Goal: Task Accomplishment & Management: Manage account settings

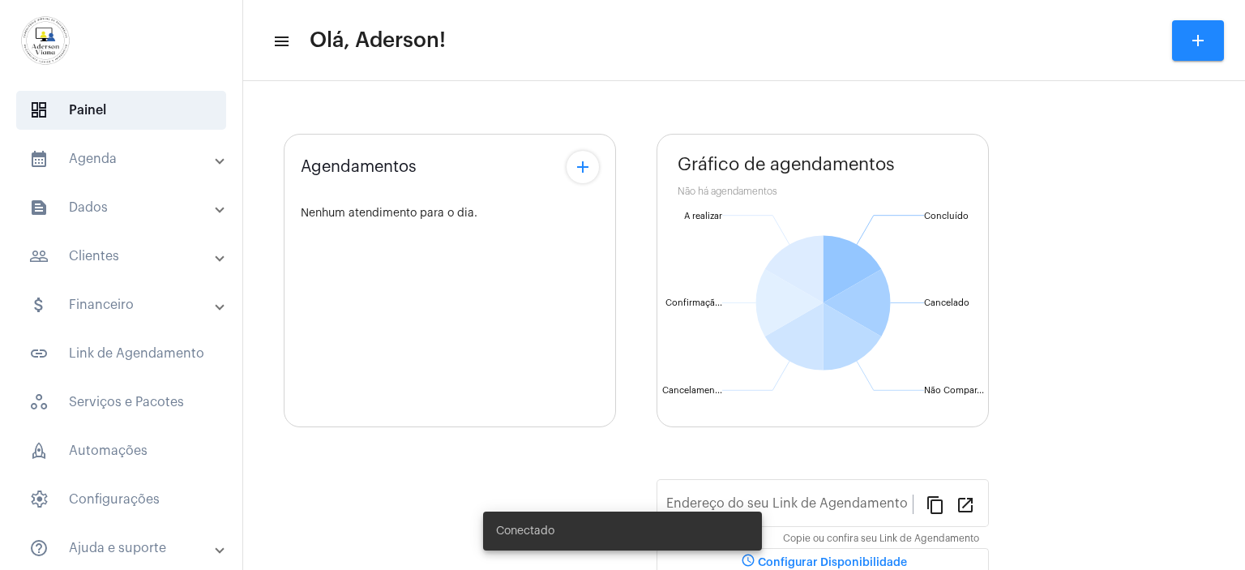
type input "[URL][DOMAIN_NAME]"
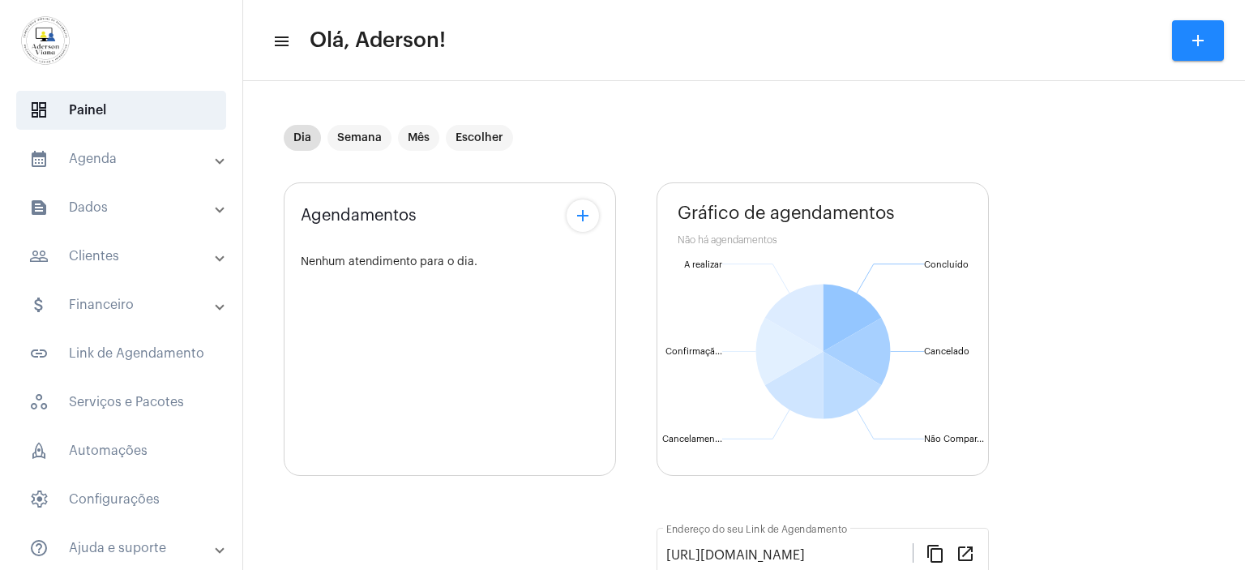
click at [94, 161] on mat-panel-title "calendar_month_outlined Agenda" at bounding box center [122, 158] width 187 height 19
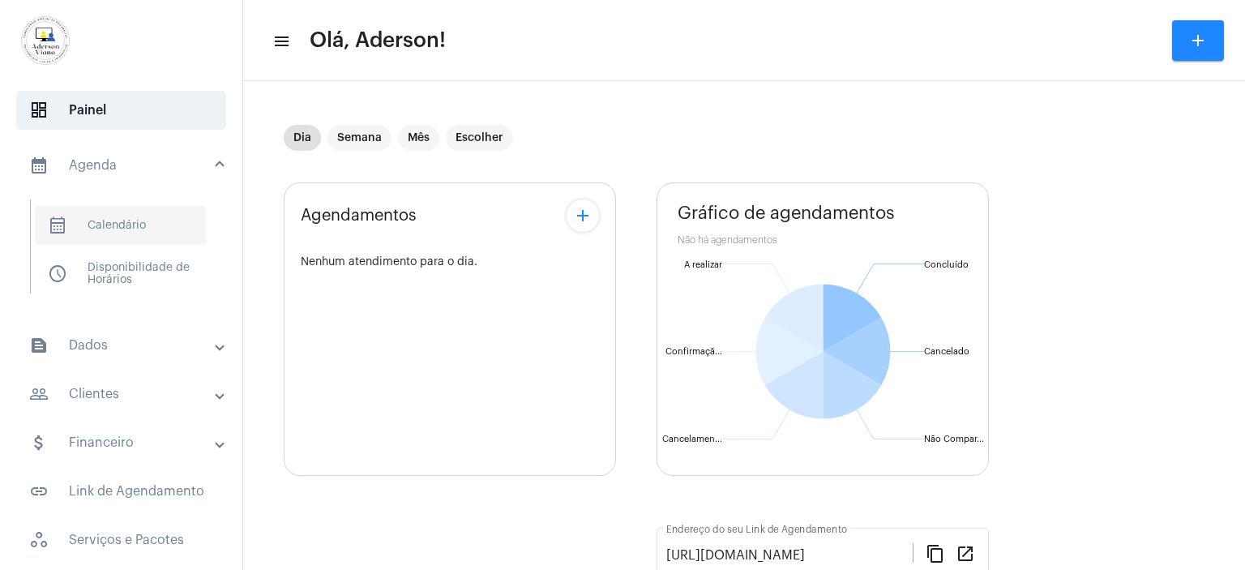
click at [135, 224] on span "calendar_month_outlined Calendário" at bounding box center [120, 225] width 171 height 39
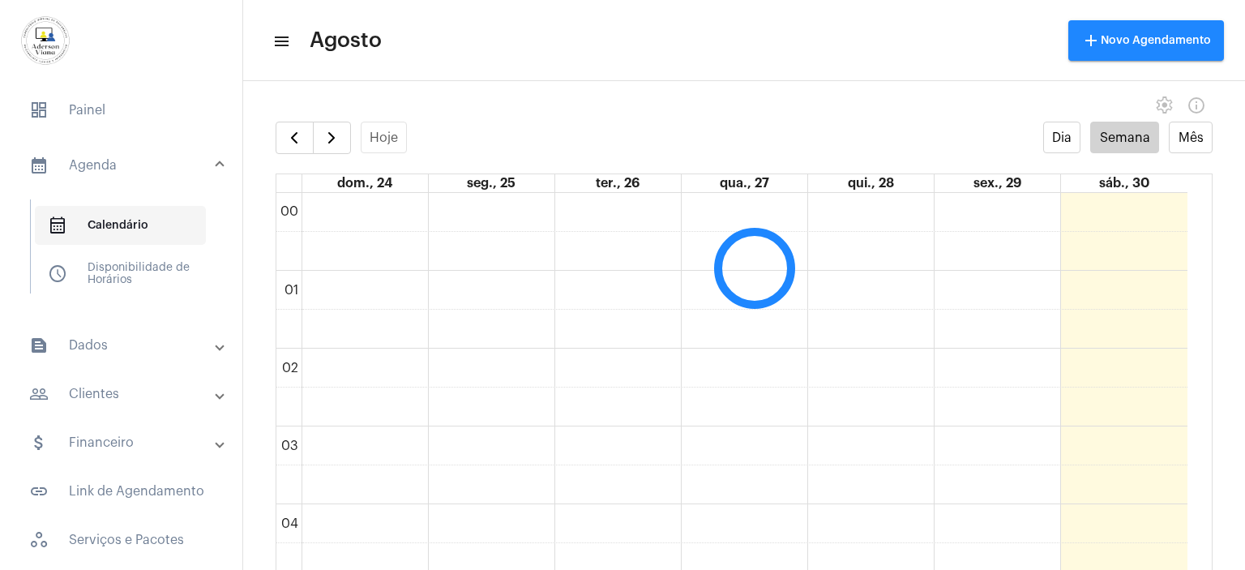
scroll to position [467, 0]
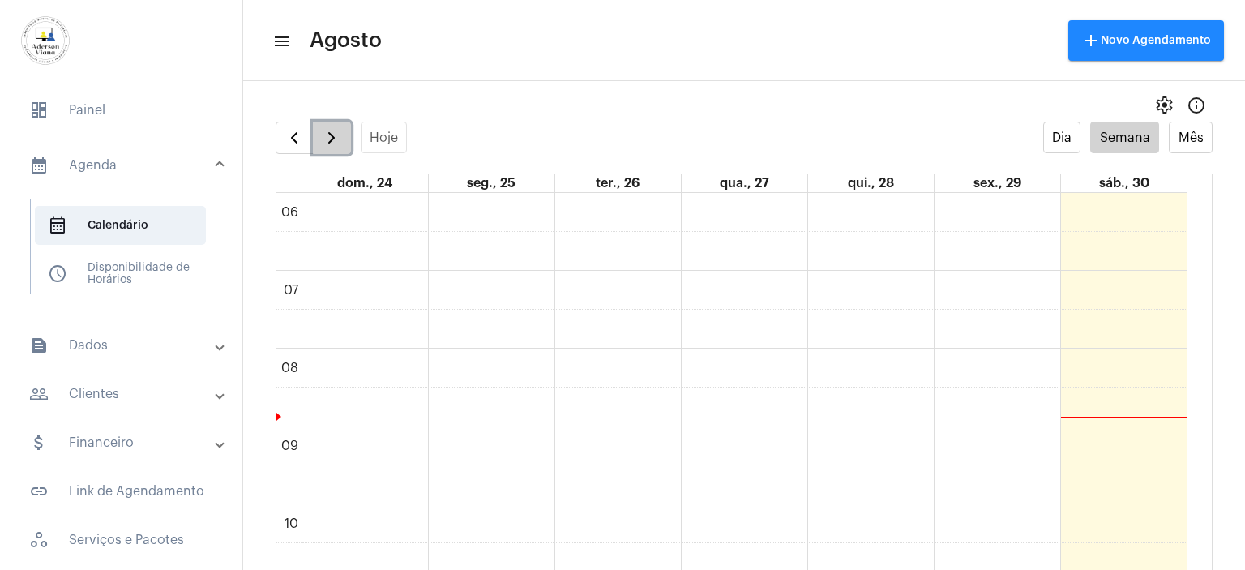
click at [331, 139] on span "button" at bounding box center [331, 137] width 19 height 19
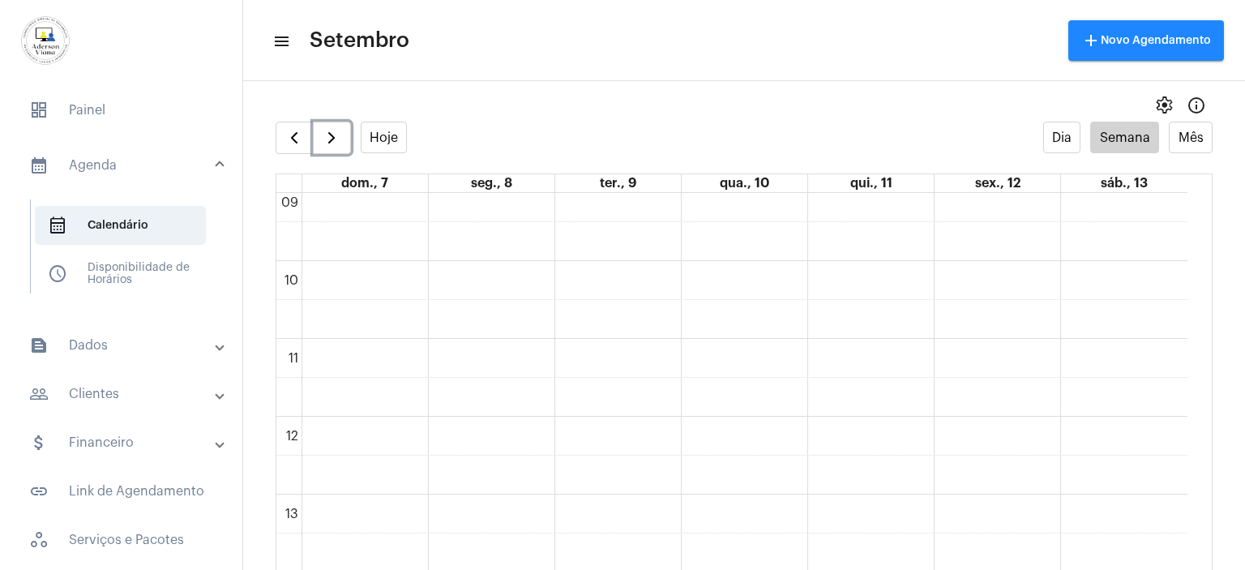
scroll to position [548, 0]
click at [327, 130] on span "button" at bounding box center [331, 137] width 19 height 19
click at [333, 136] on span "button" at bounding box center [331, 137] width 19 height 19
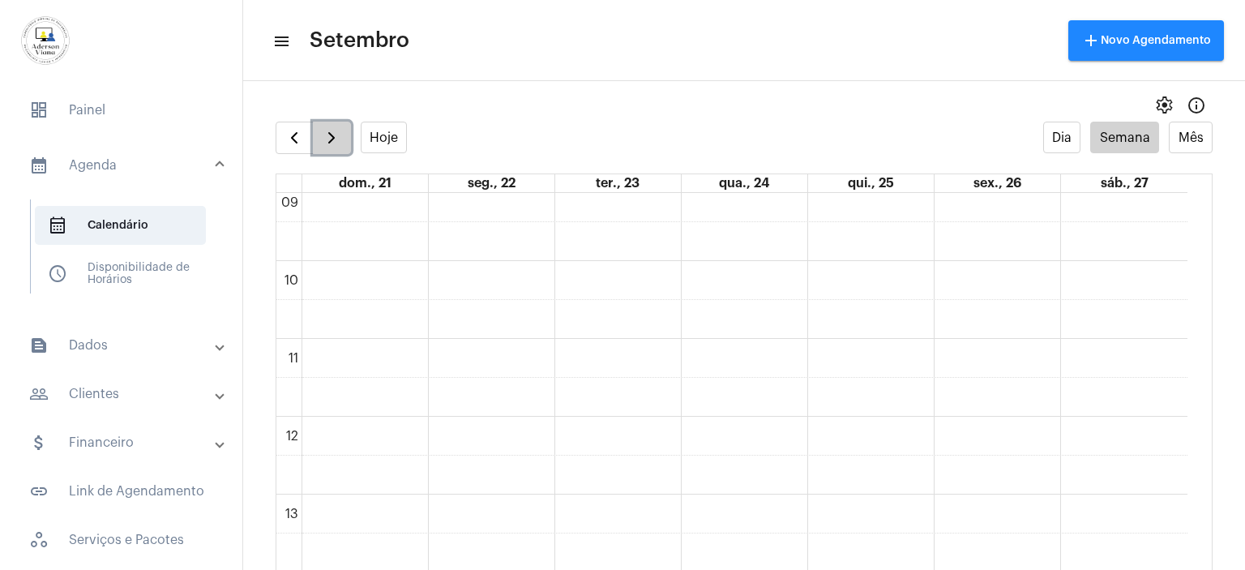
click at [333, 136] on span "button" at bounding box center [331, 137] width 19 height 19
click at [299, 130] on span "button" at bounding box center [293, 137] width 19 height 19
click at [329, 139] on span "button" at bounding box center [331, 137] width 19 height 19
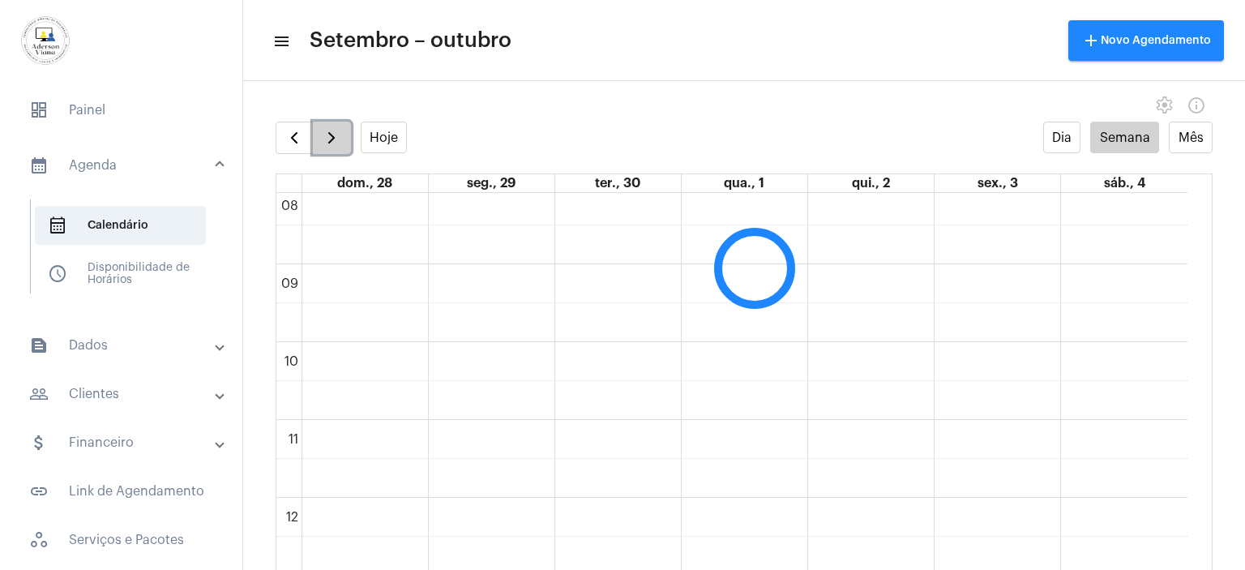
click at [329, 139] on span "button" at bounding box center [331, 137] width 19 height 19
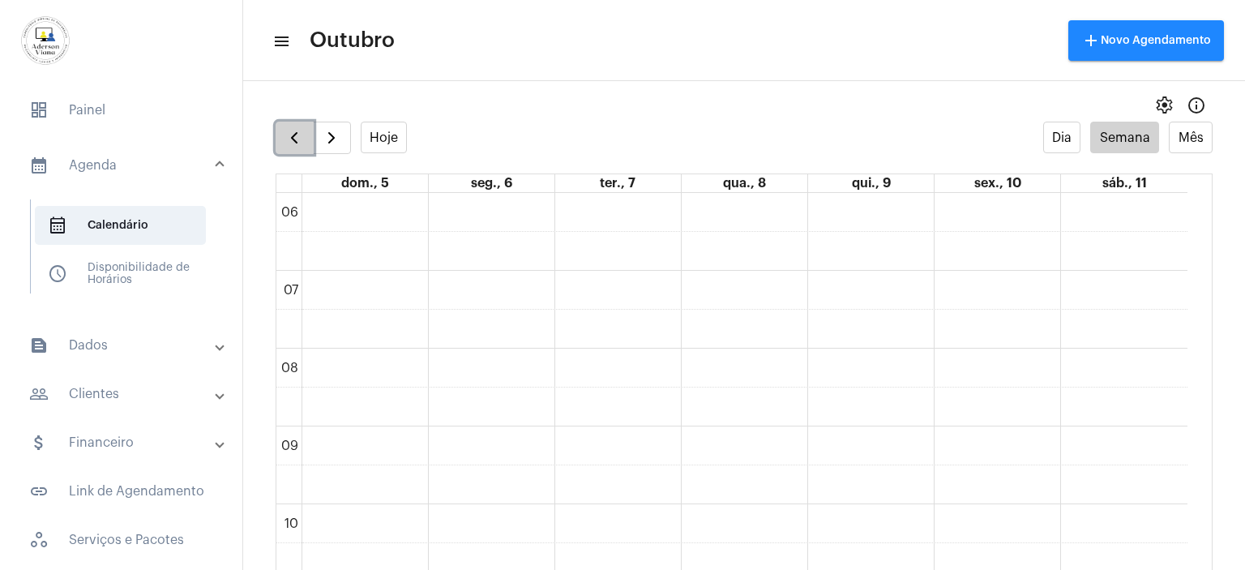
click at [296, 140] on span "button" at bounding box center [293, 137] width 19 height 19
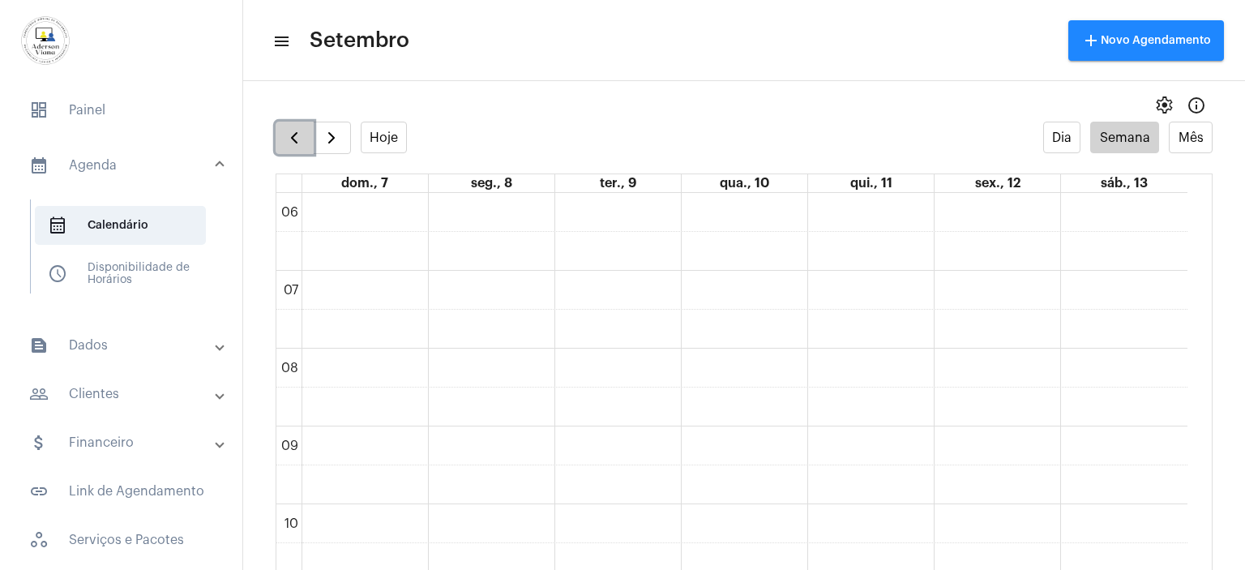
click at [296, 140] on span "button" at bounding box center [293, 137] width 19 height 19
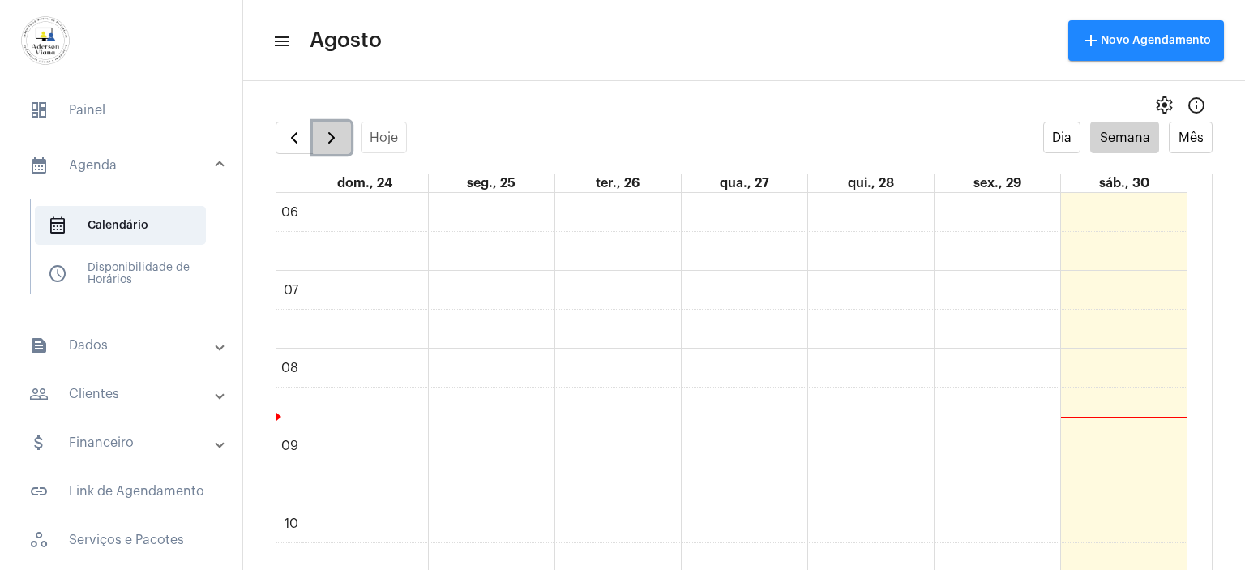
click at [328, 136] on span "button" at bounding box center [331, 137] width 19 height 19
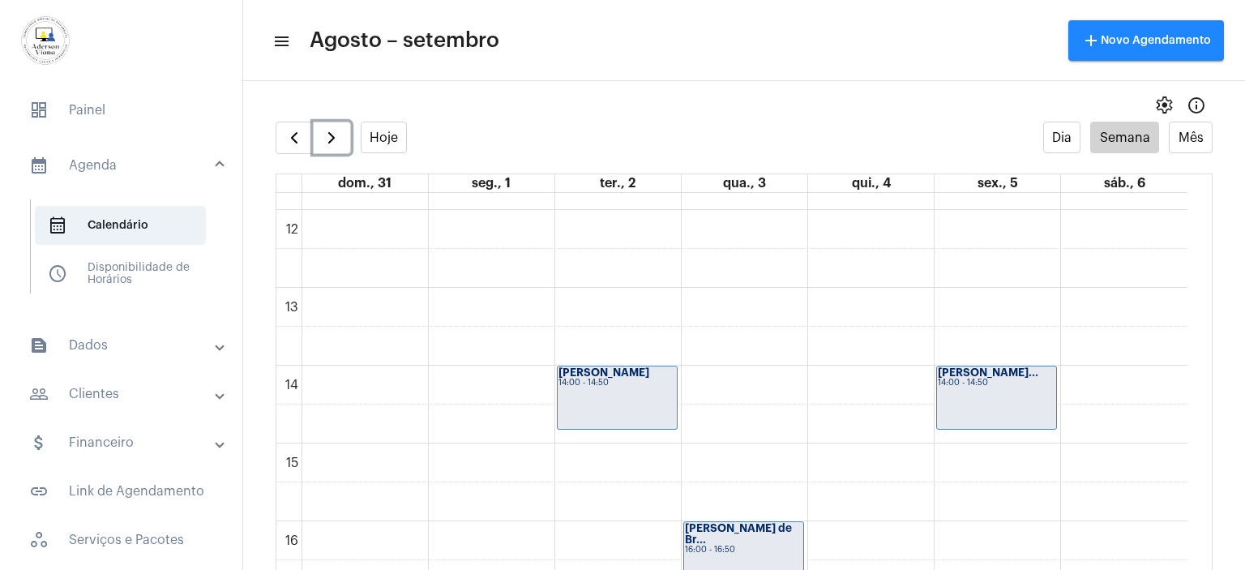
scroll to position [953, 0]
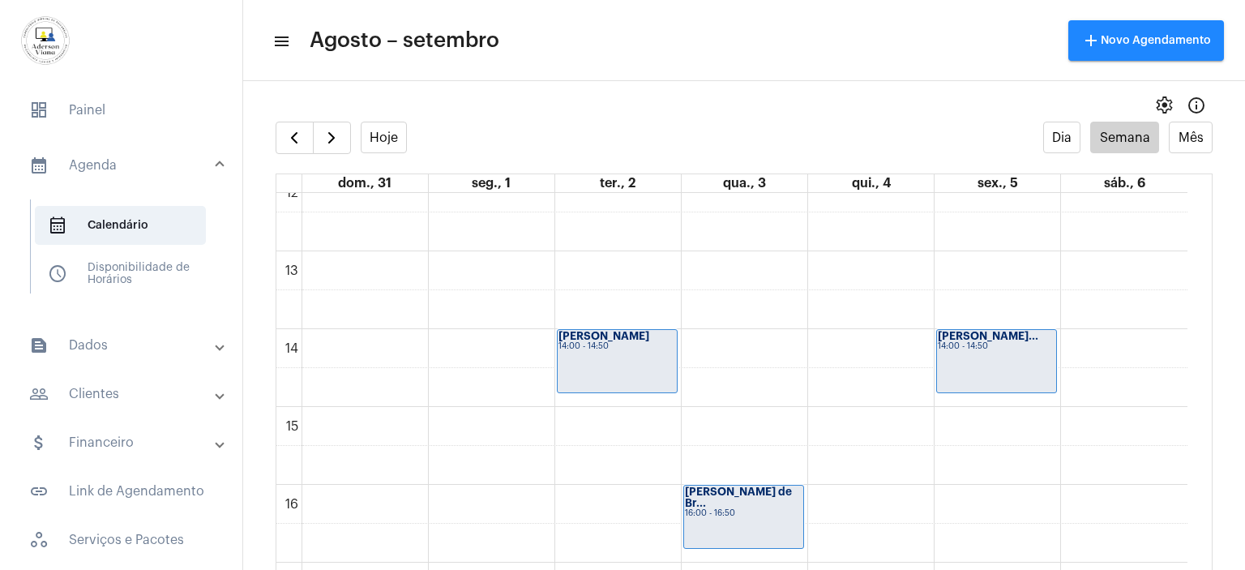
click at [101, 392] on mat-panel-title "people_outline Clientes" at bounding box center [122, 393] width 187 height 19
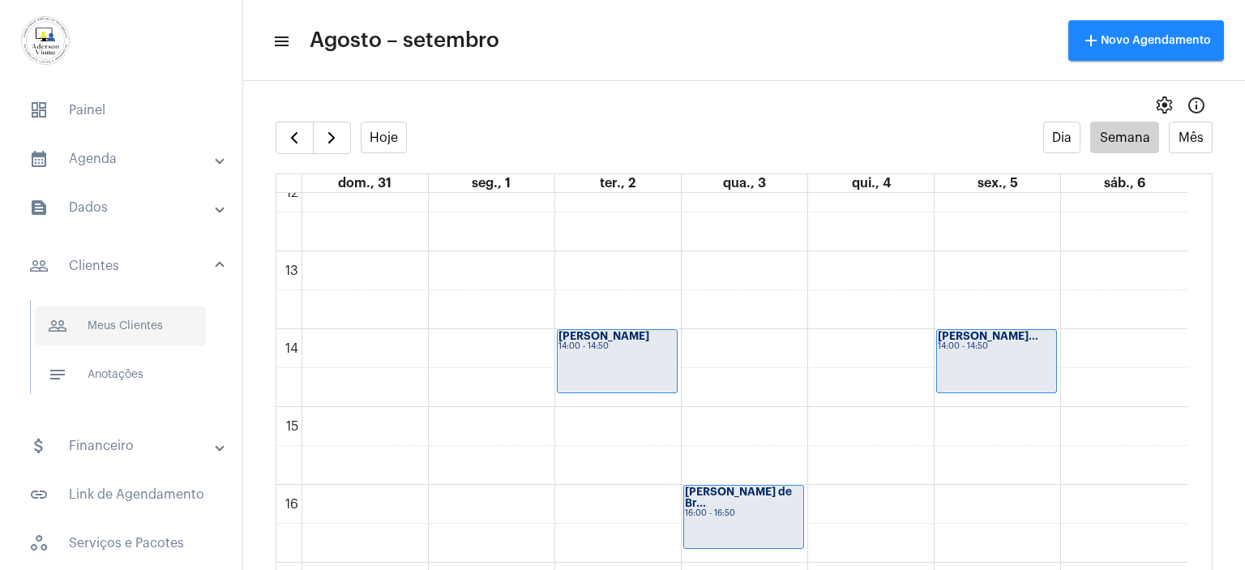
click at [145, 323] on span "people_outline Meus Clientes" at bounding box center [120, 325] width 171 height 39
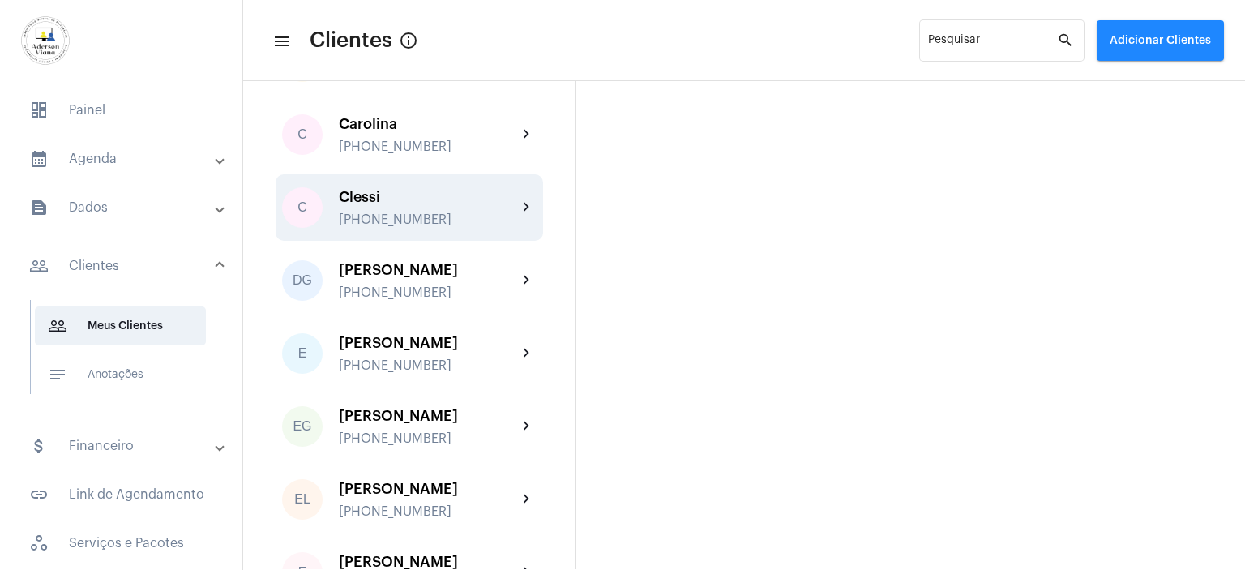
scroll to position [567, 0]
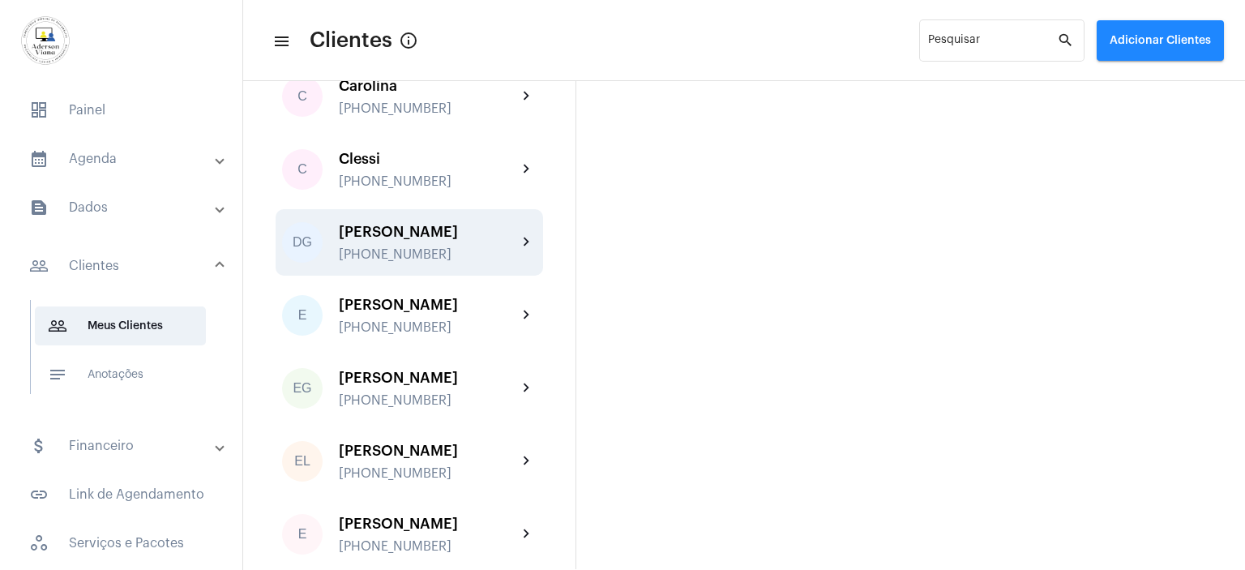
click at [438, 250] on div "[PHONE_NUMBER]" at bounding box center [428, 254] width 178 height 15
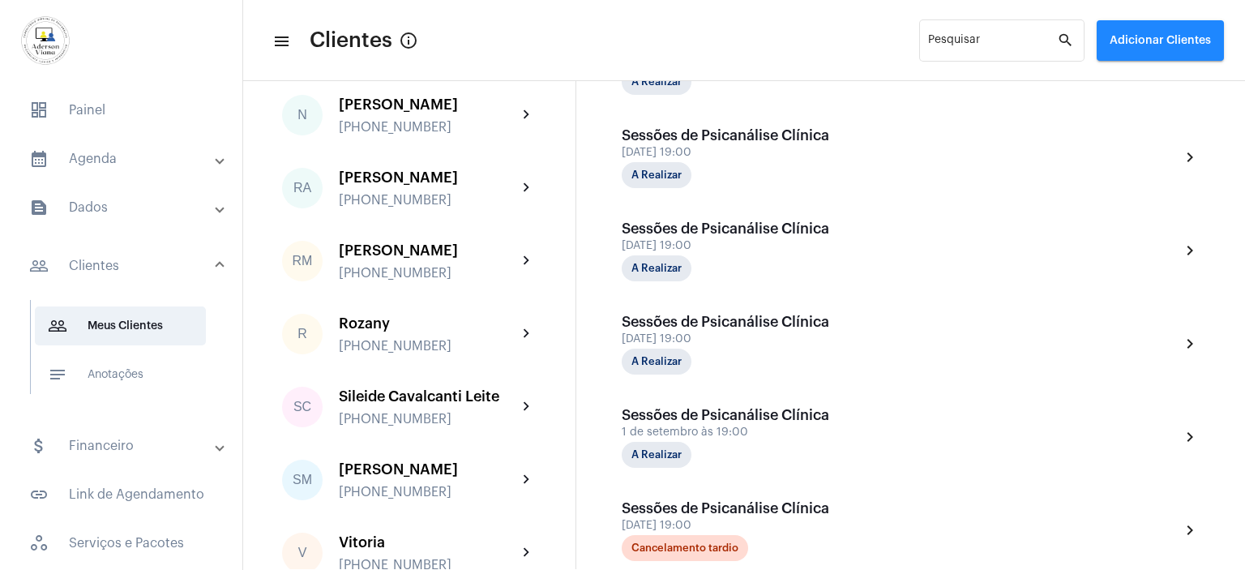
scroll to position [2512, 0]
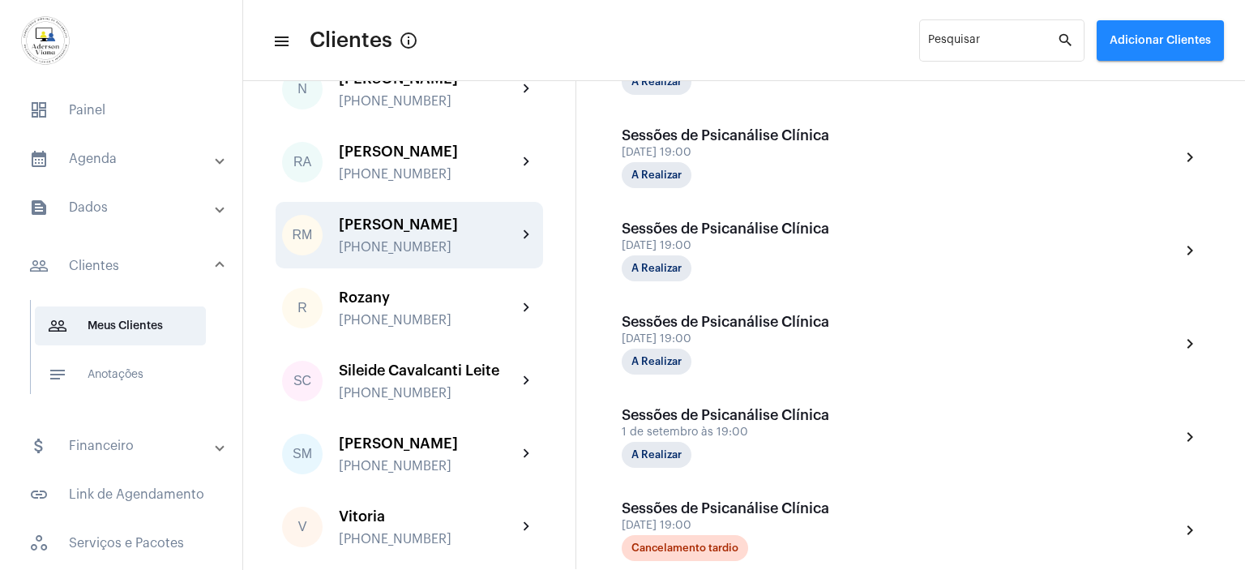
click at [415, 233] on div "[PERSON_NAME]" at bounding box center [428, 224] width 178 height 16
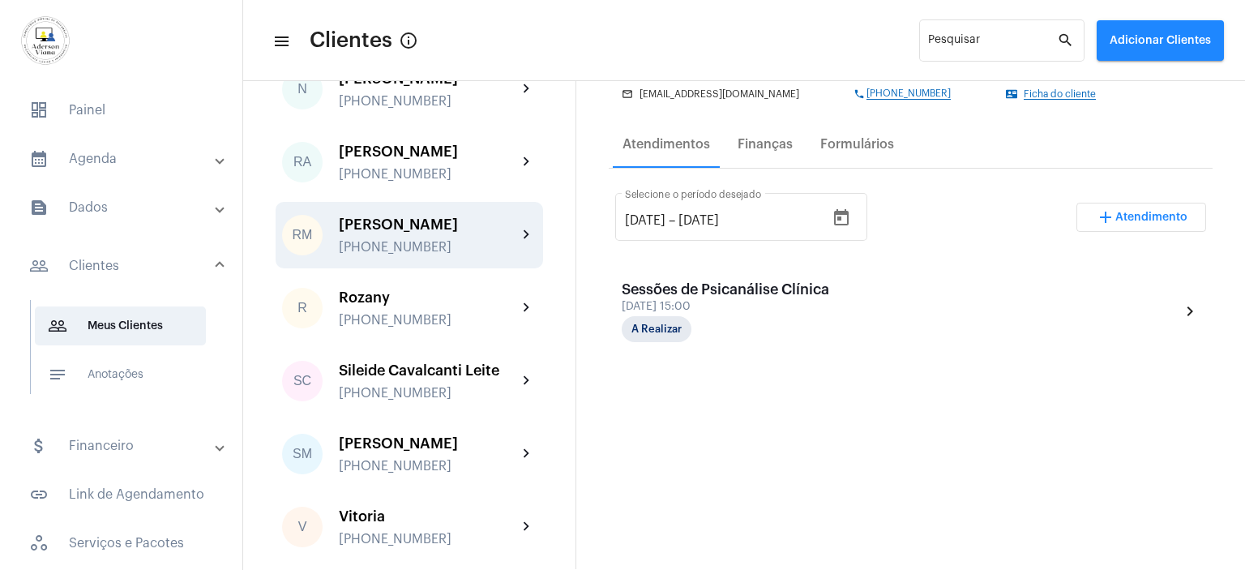
scroll to position [243, 0]
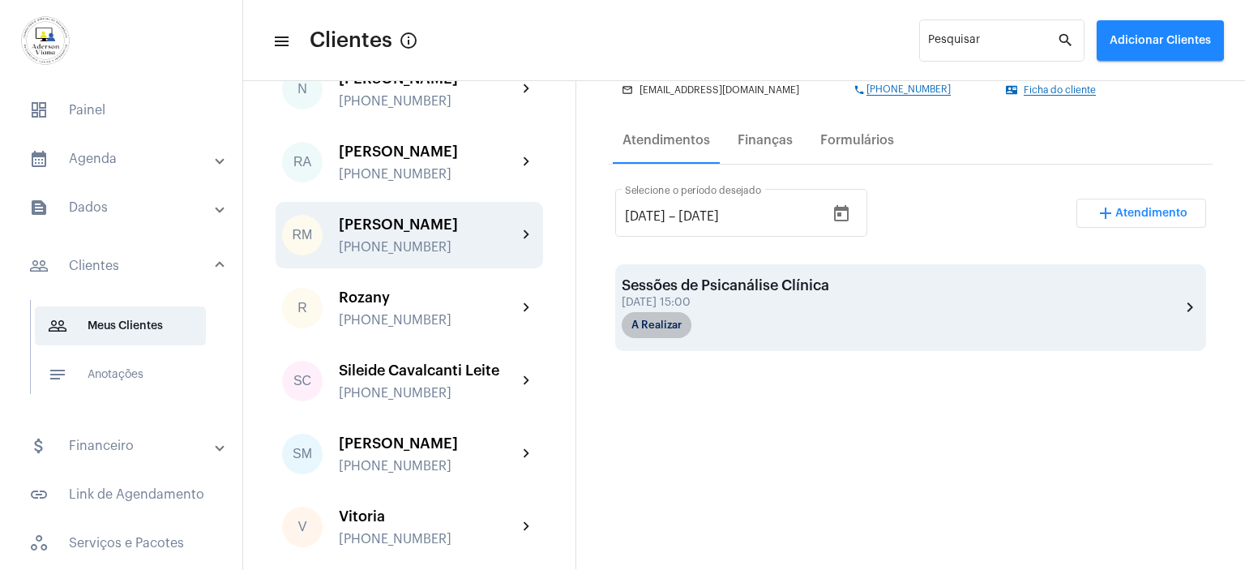
click at [678, 318] on mat-chip "A Realizar" at bounding box center [656, 325] width 70 height 26
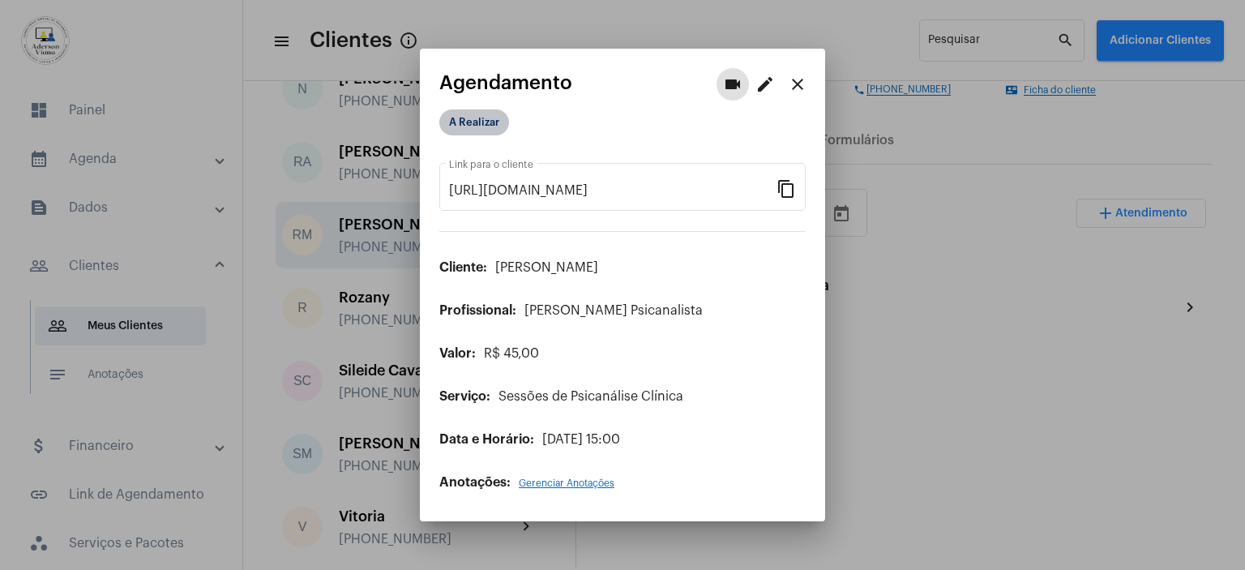
click at [483, 123] on mat-chip "A Realizar" at bounding box center [474, 122] width 70 height 26
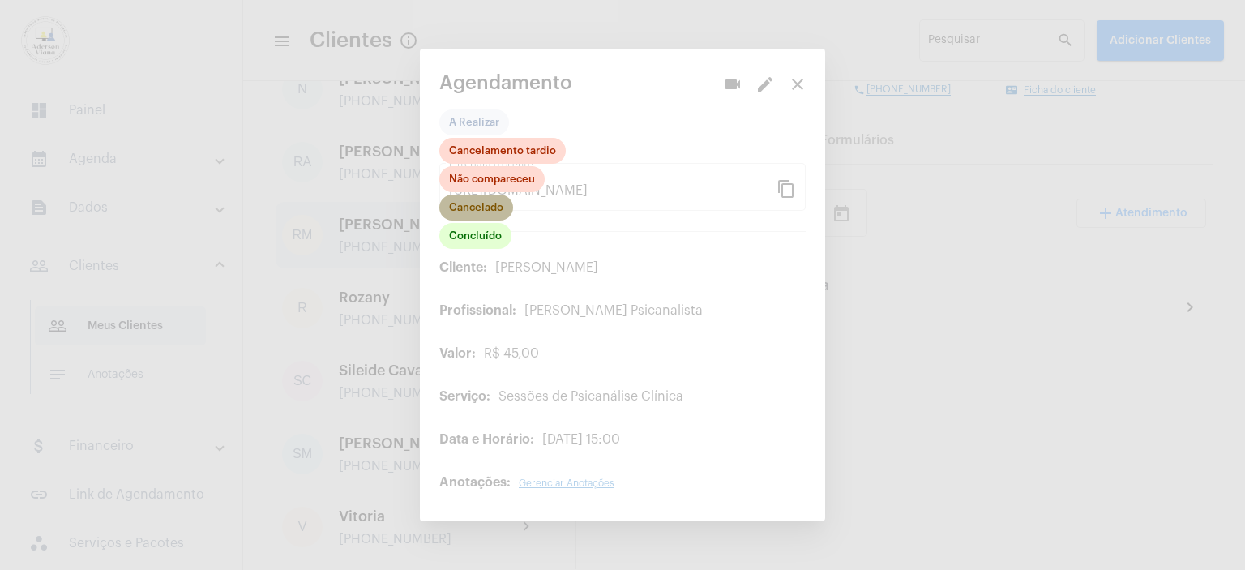
click at [480, 212] on mat-chip "Cancelado" at bounding box center [476, 207] width 74 height 26
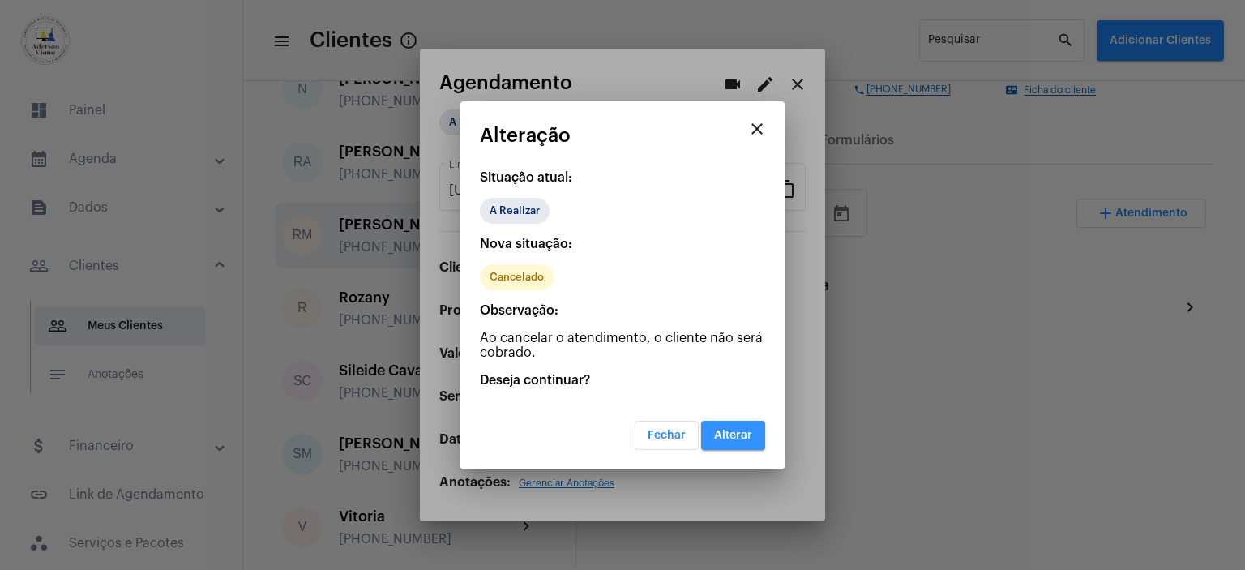
click at [743, 421] on button "Alterar" at bounding box center [733, 435] width 64 height 29
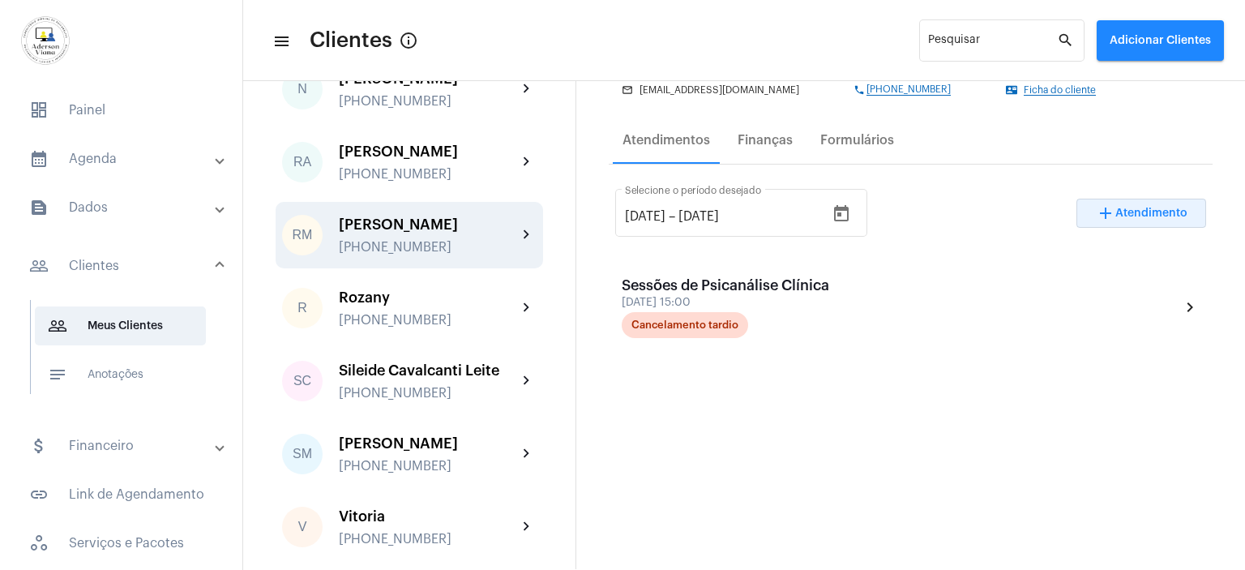
click at [1131, 211] on span "Atendimento" at bounding box center [1151, 212] width 72 height 11
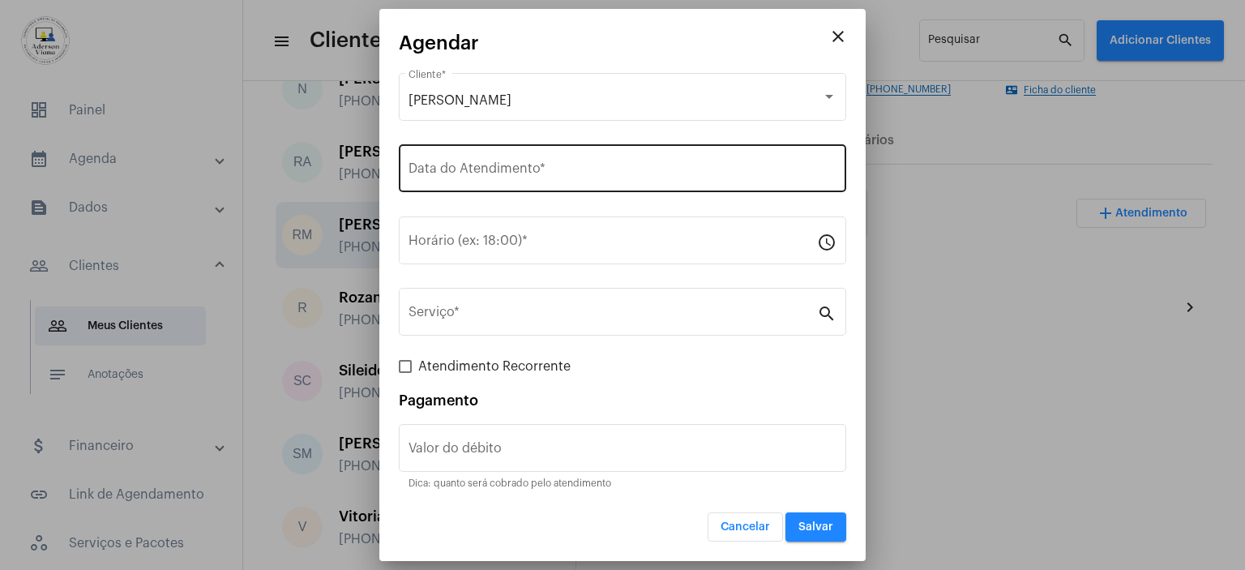
click at [426, 169] on input "Data do Atendimento *" at bounding box center [622, 171] width 428 height 15
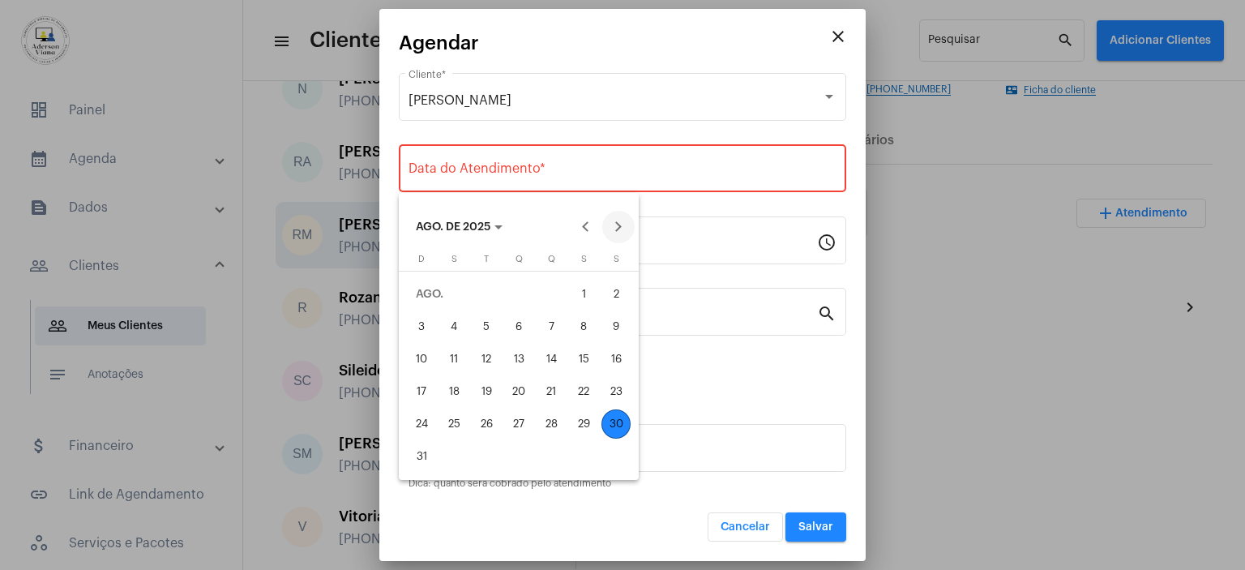
click at [624, 224] on button "Next month" at bounding box center [618, 227] width 32 height 32
click at [486, 325] on div "2" at bounding box center [486, 326] width 29 height 29
type input "[DATE]"
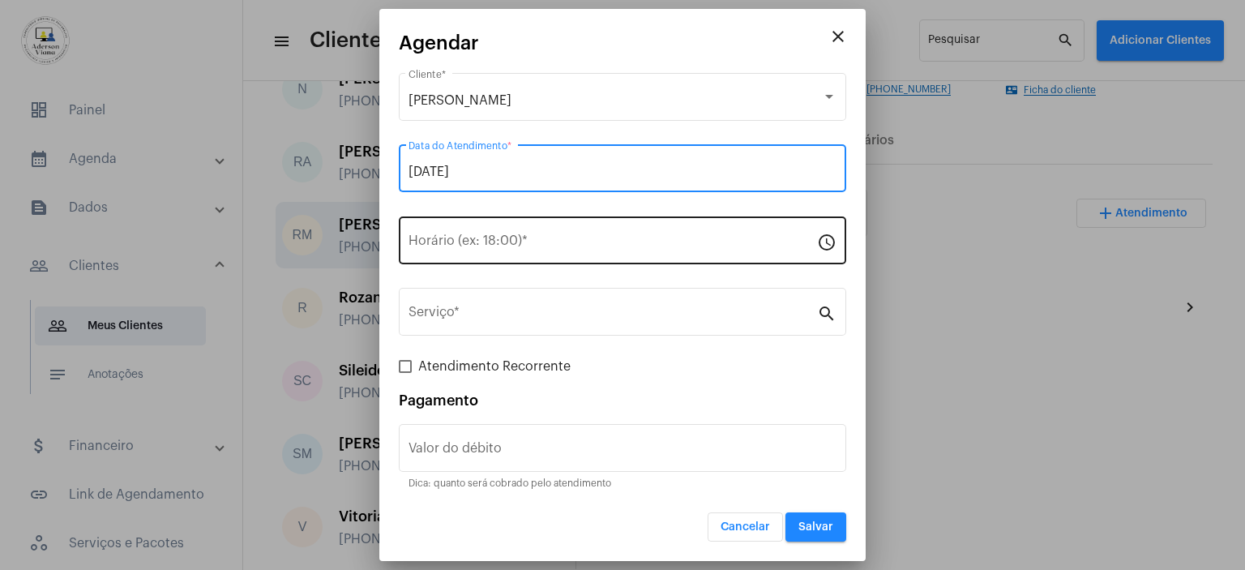
click at [423, 241] on input "Horário (ex: 18:00) *" at bounding box center [612, 244] width 408 height 15
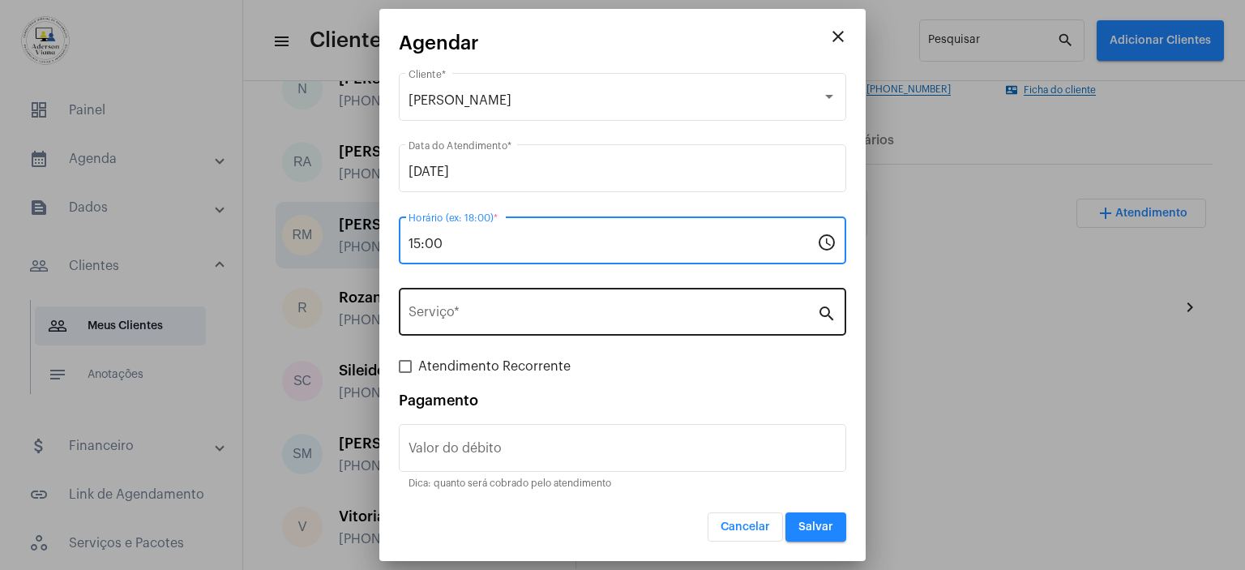
type input "15:00"
click at [825, 315] on mat-icon "search" at bounding box center [826, 312] width 19 height 19
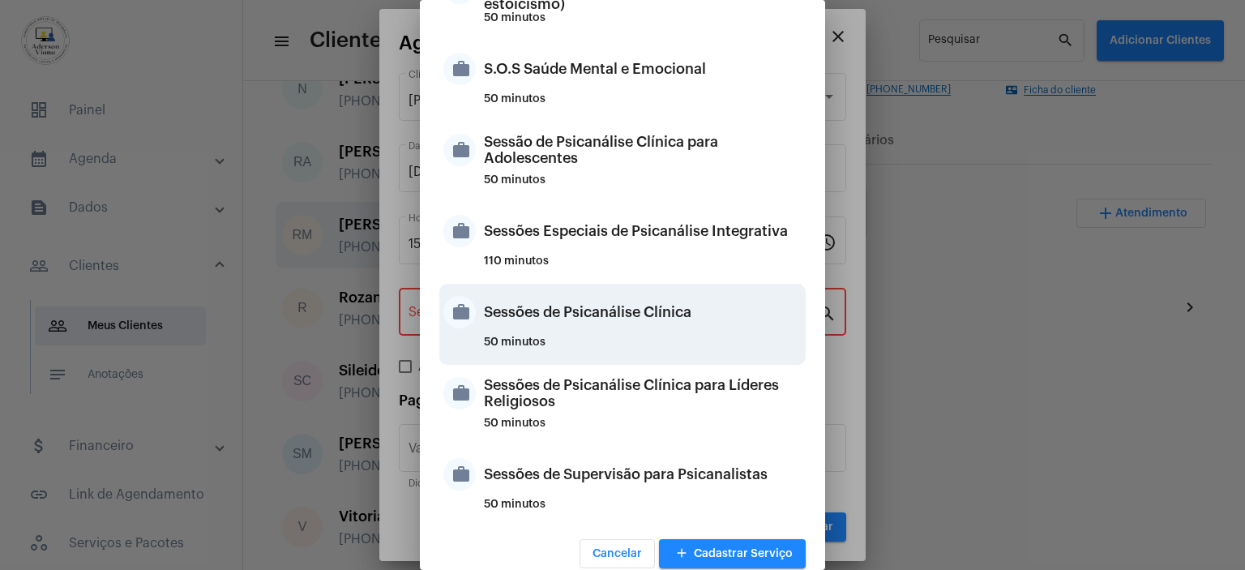
scroll to position [1524, 0]
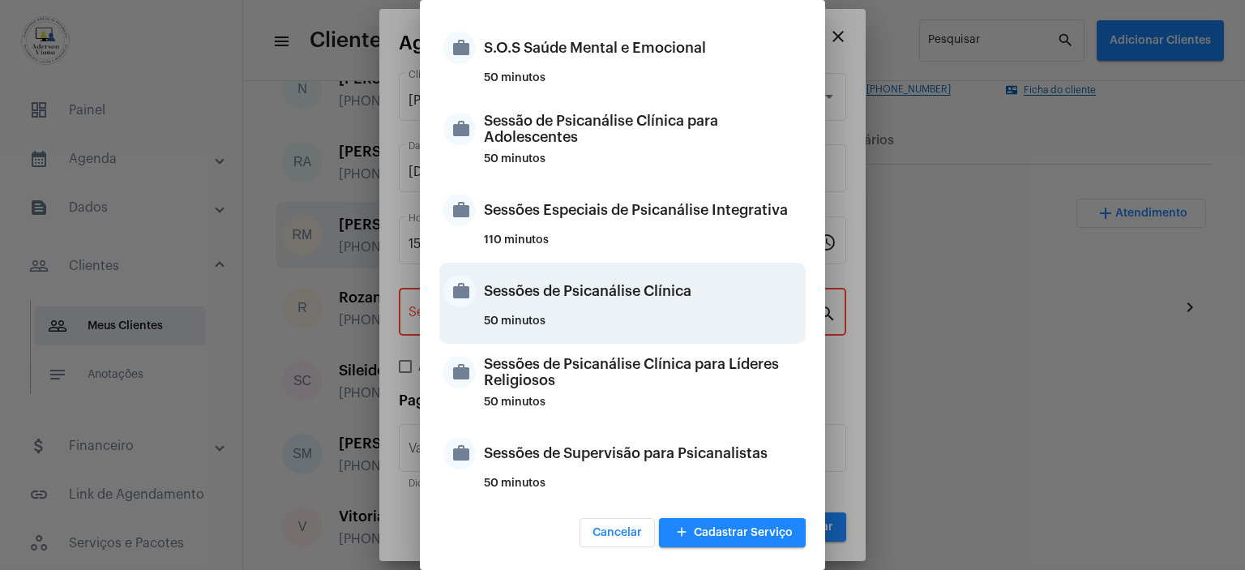
click at [570, 291] on div "Sessões de Psicanálise Clínica" at bounding box center [643, 291] width 318 height 49
type input "Sessões de Psicanálise Clínica"
type input "R$ 60"
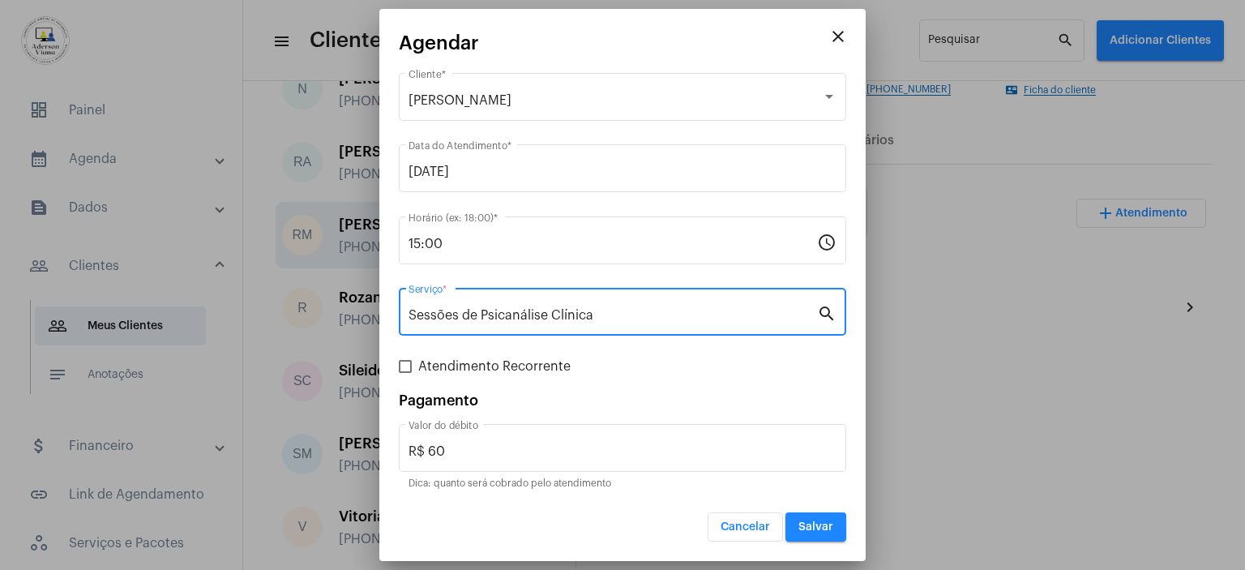
click at [408, 366] on span at bounding box center [405, 366] width 13 height 13
click at [405, 373] on input "Atendimento Recorrente" at bounding box center [404, 373] width 1 height 1
checkbox input "true"
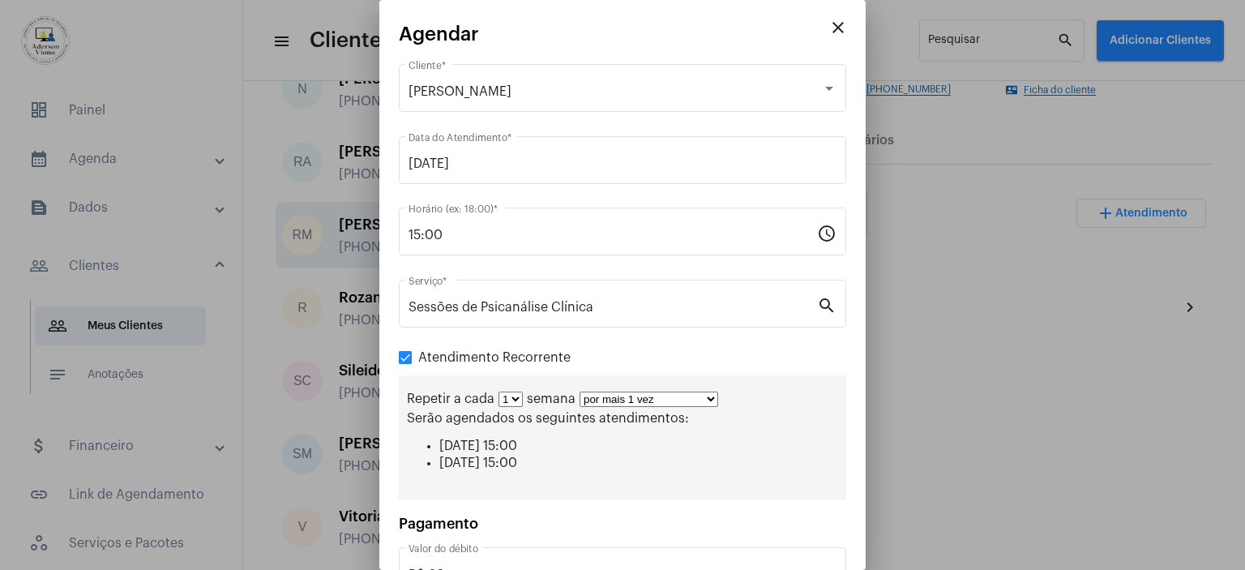
click at [705, 397] on select "por mais 1 vez por mais 2 vezes por mais 3 vezes por mais 4 vezes por mais 5 ve…" at bounding box center [648, 398] width 139 height 15
select select "3: 4"
click at [579, 391] on select "por mais 1 vez por mais 2 vezes por mais 3 vezes por mais 4 vezes por mais 5 ve…" at bounding box center [648, 398] width 139 height 15
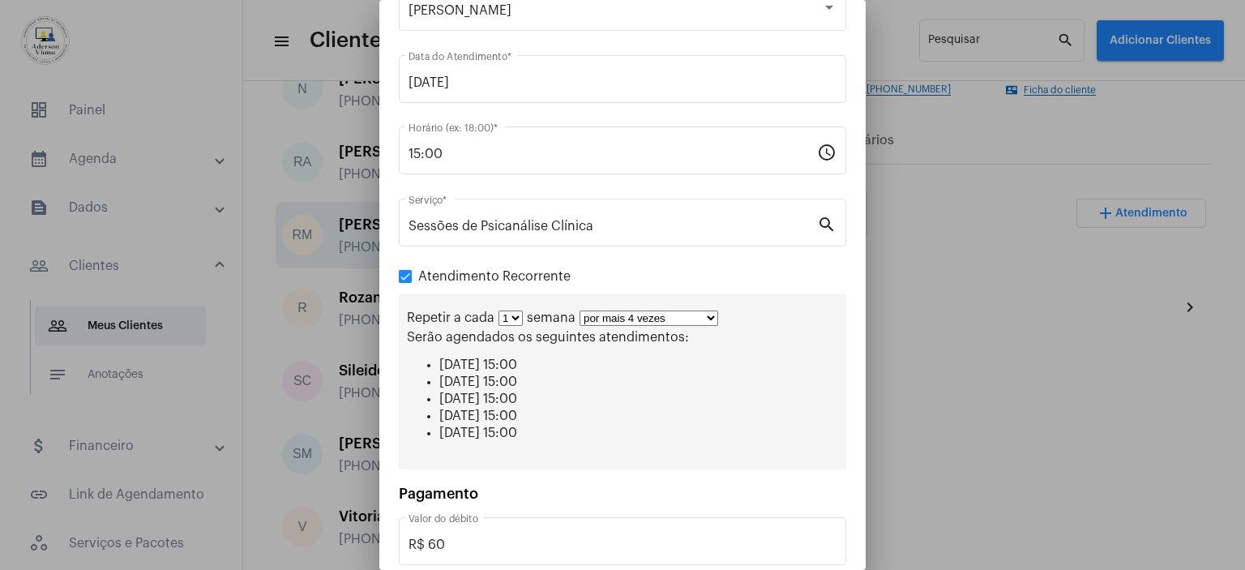
scroll to position [162, 0]
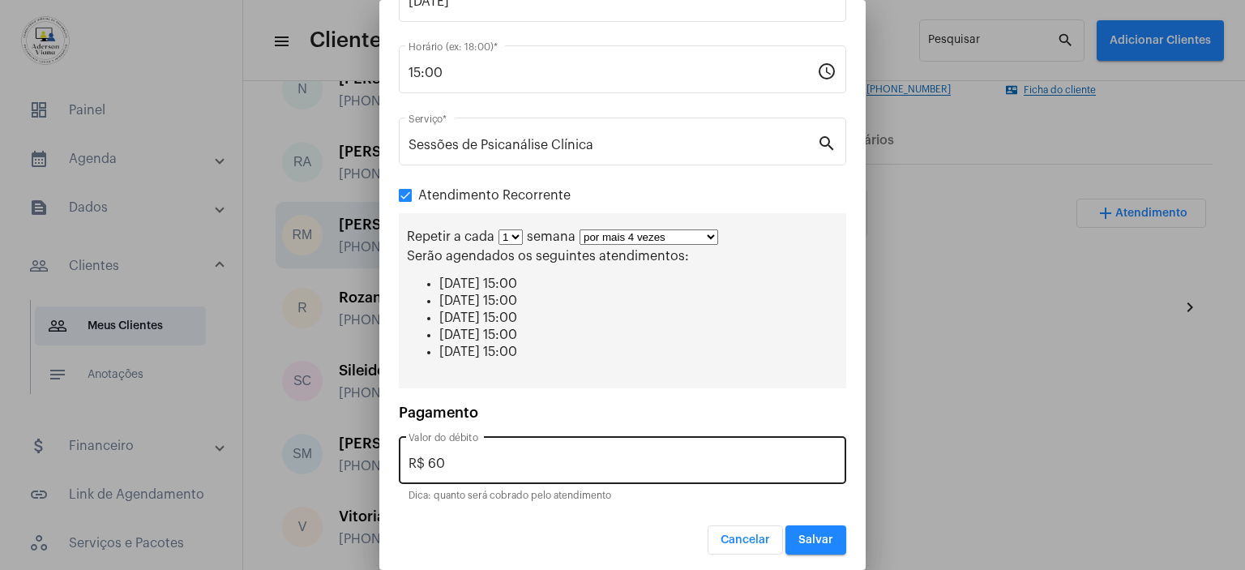
click at [446, 459] on input "R$ 60" at bounding box center [622, 463] width 428 height 15
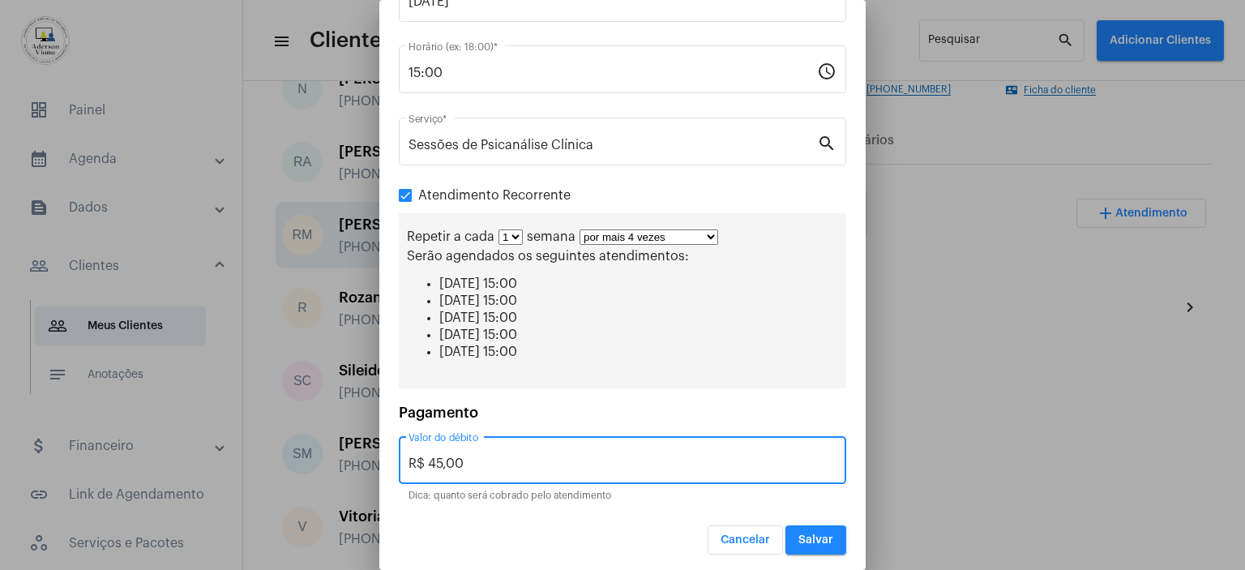
type input "R$ 45,00"
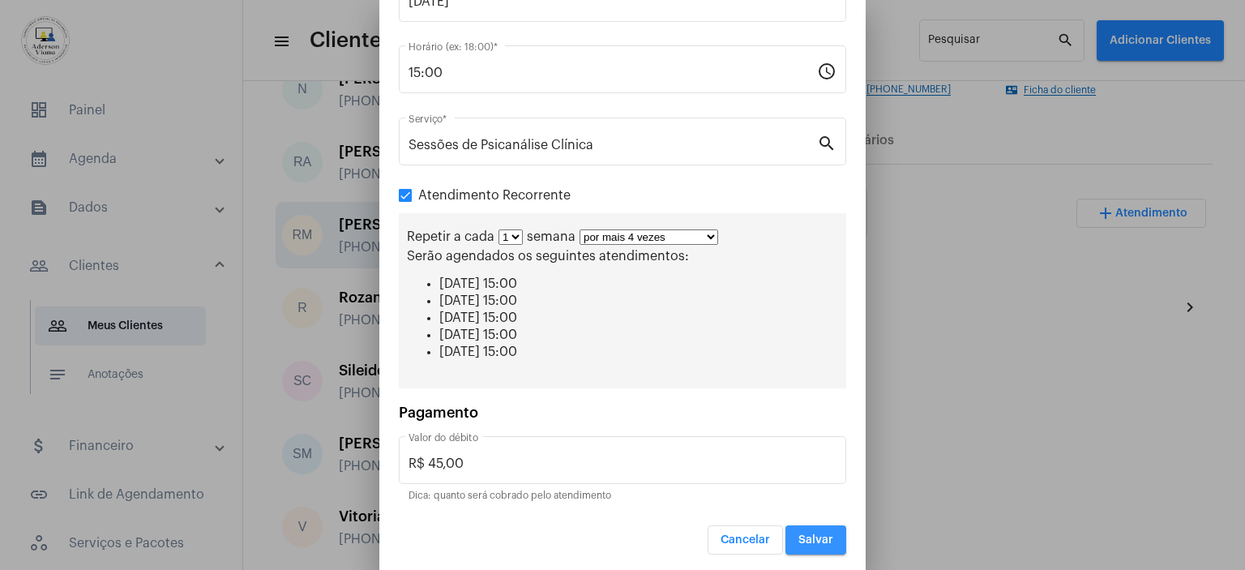
click at [788, 527] on button "Salvar" at bounding box center [815, 539] width 61 height 29
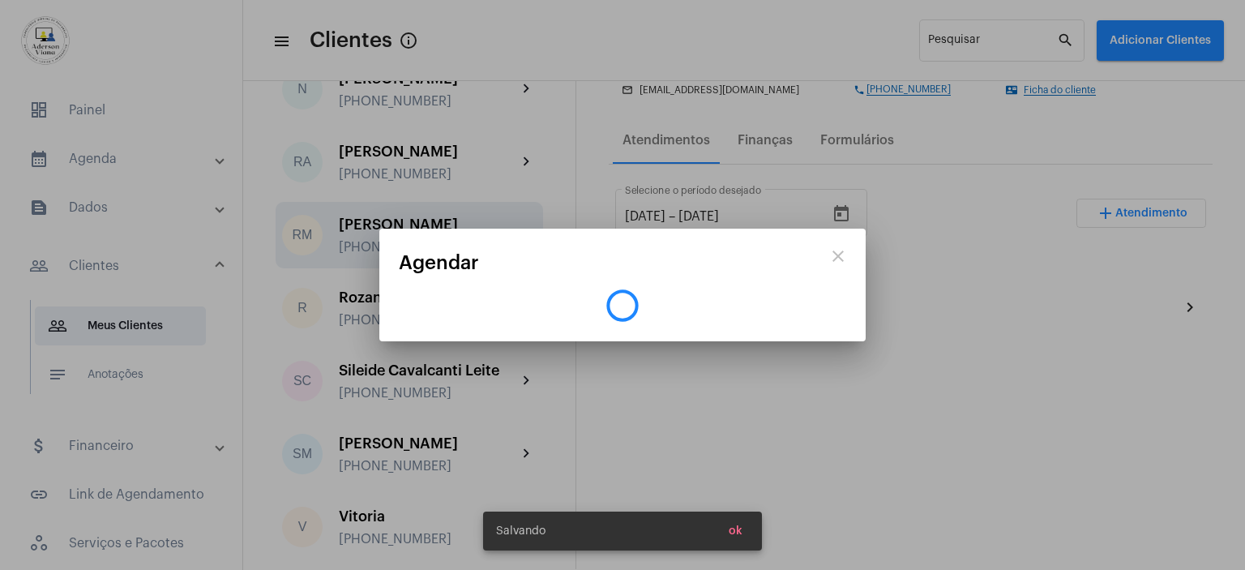
scroll to position [0, 0]
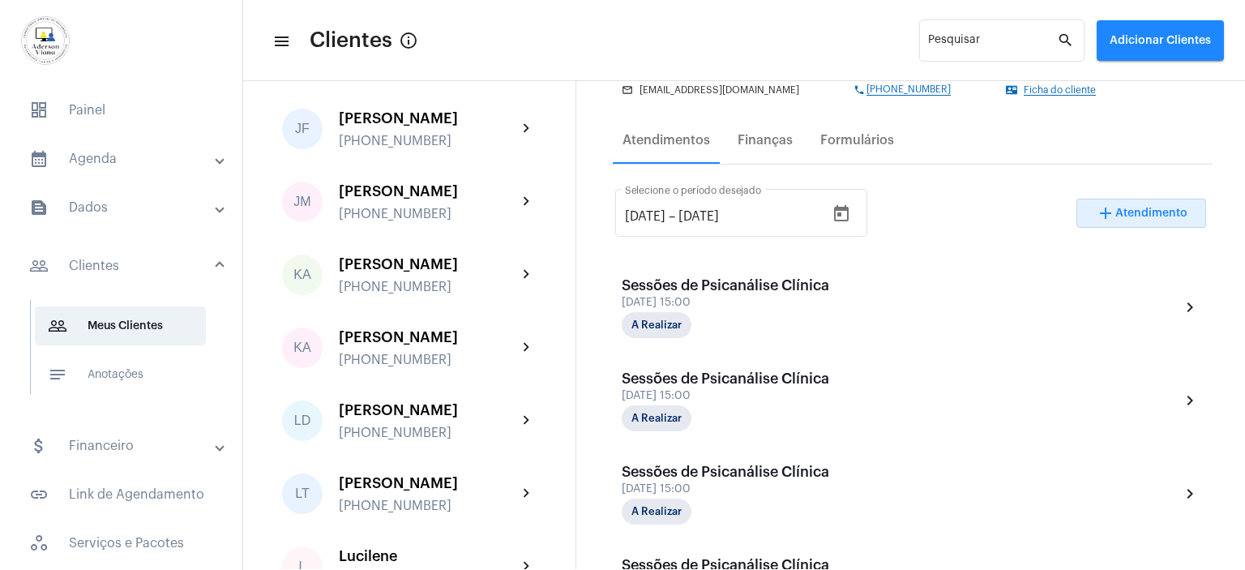
scroll to position [1402, 0]
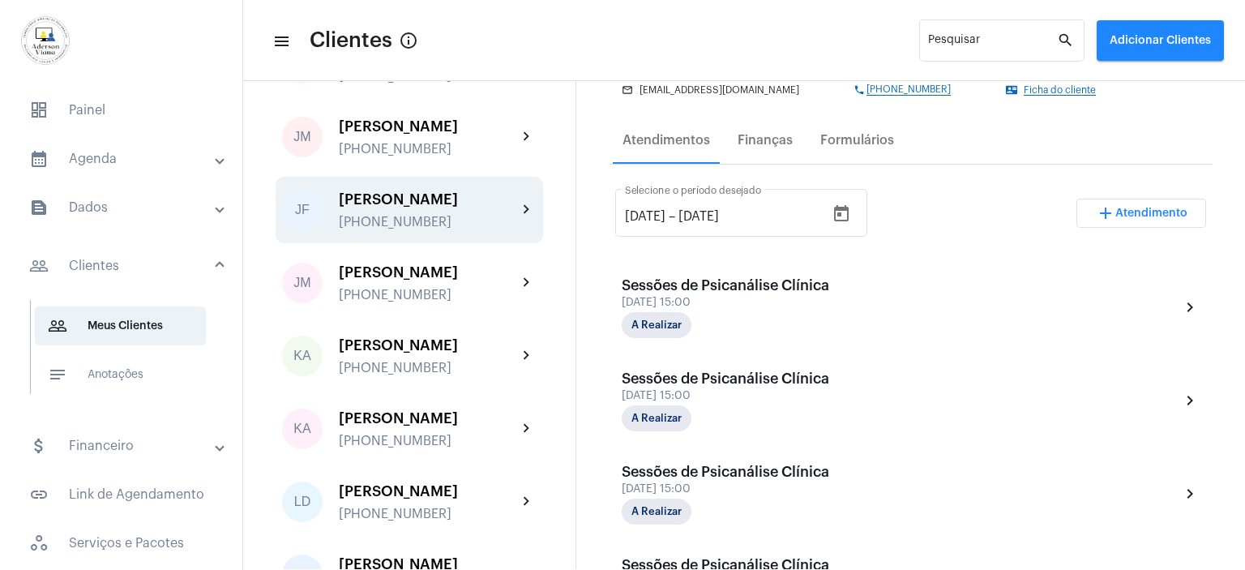
click at [408, 229] on div "[PHONE_NUMBER]" at bounding box center [428, 222] width 178 height 15
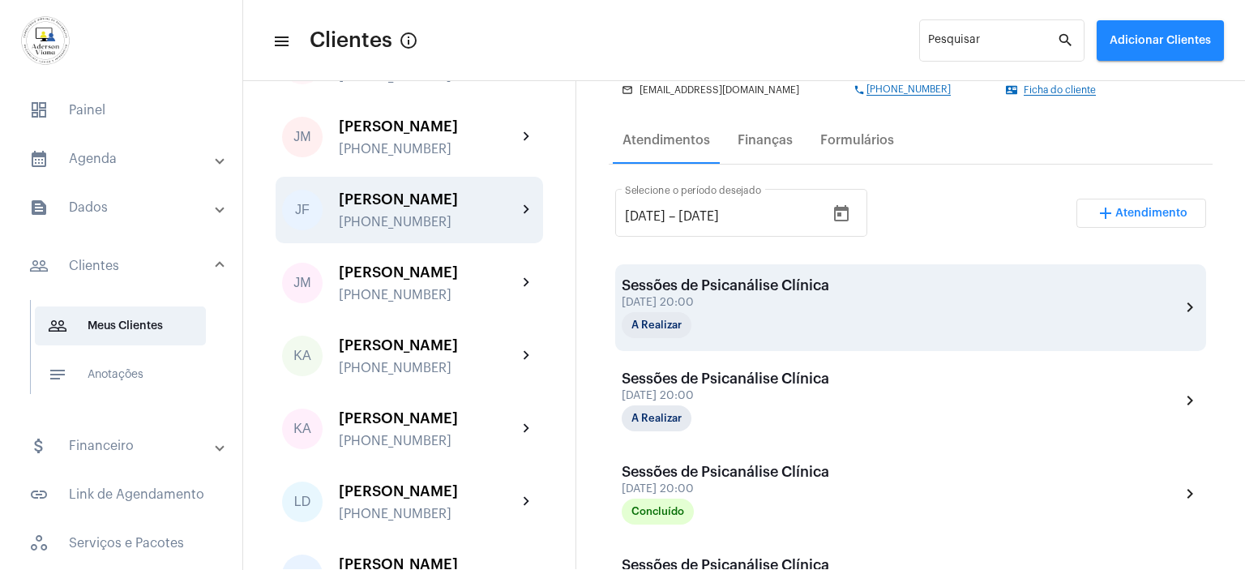
scroll to position [324, 0]
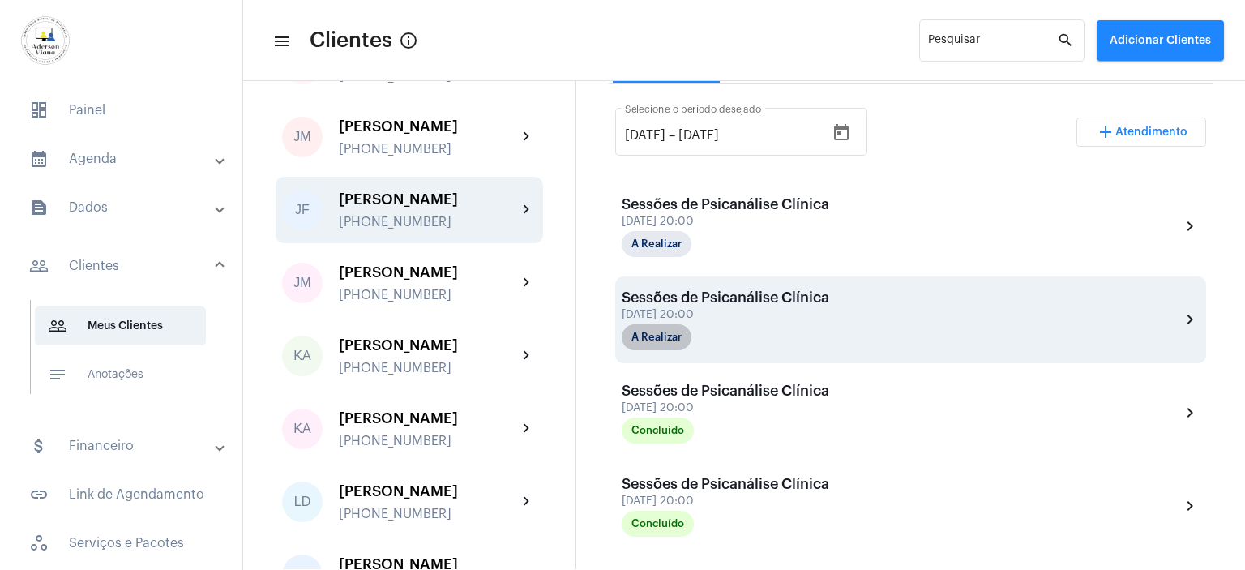
click at [675, 329] on mat-chip "A Realizar" at bounding box center [656, 337] width 70 height 26
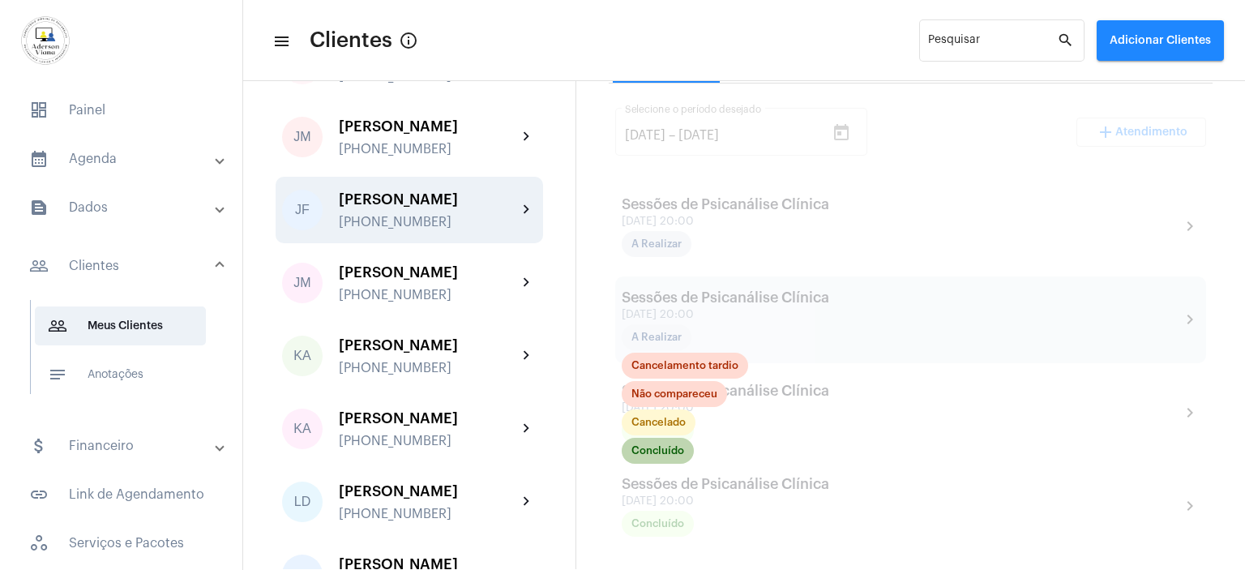
click at [660, 446] on mat-chip "Concluído" at bounding box center [657, 451] width 72 height 26
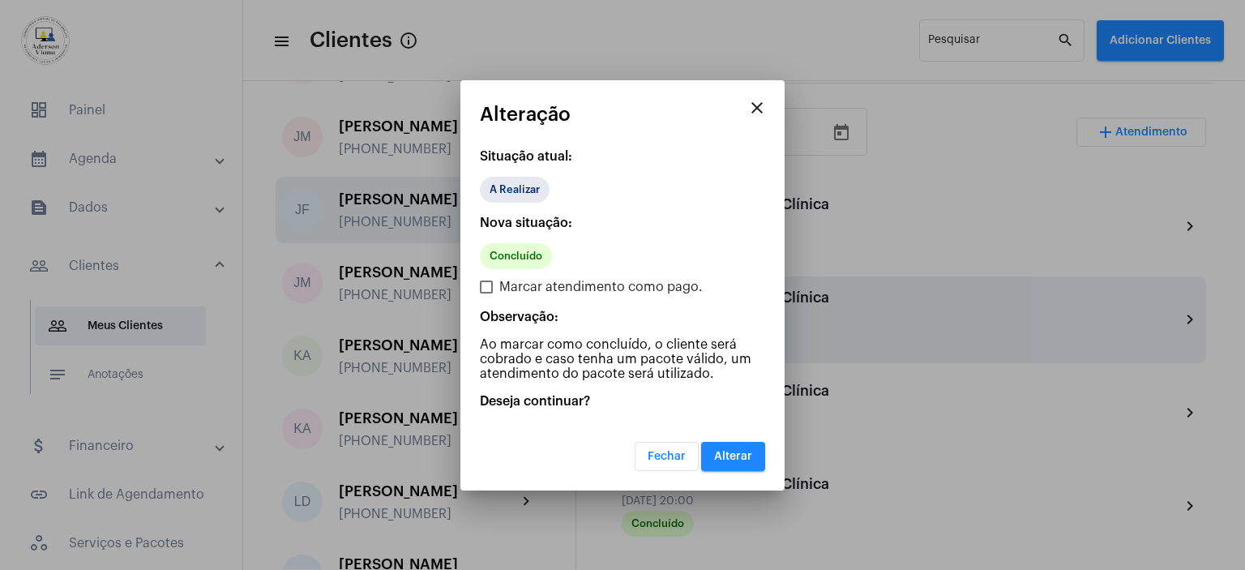
click at [736, 464] on button "Alterar" at bounding box center [733, 456] width 64 height 29
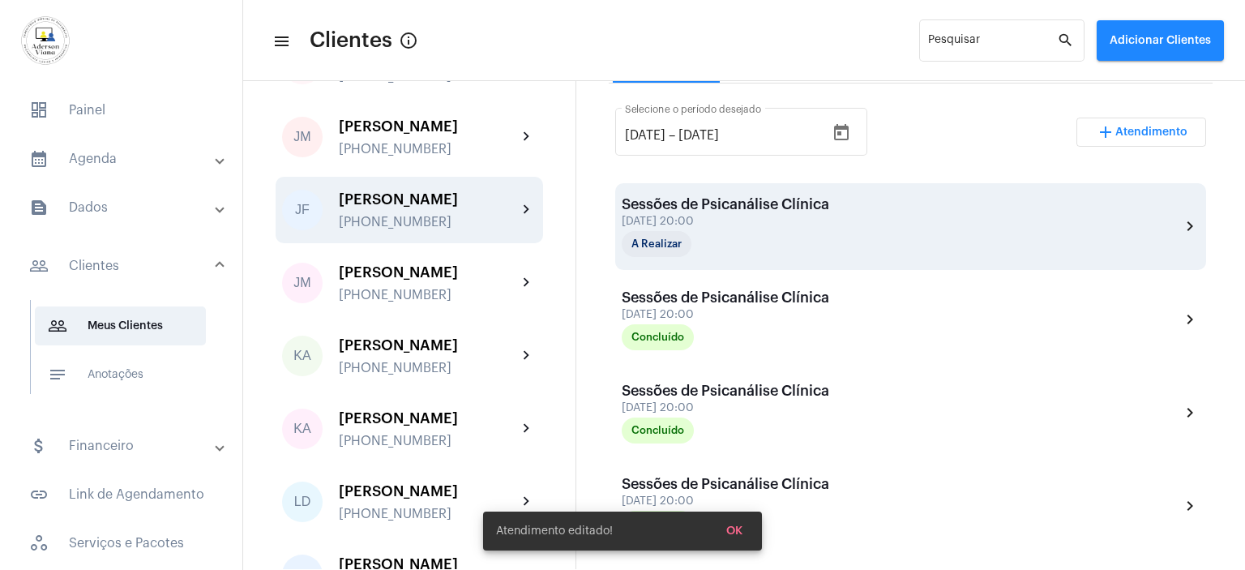
click at [689, 236] on div "A Realizar" at bounding box center [656, 244] width 76 height 32
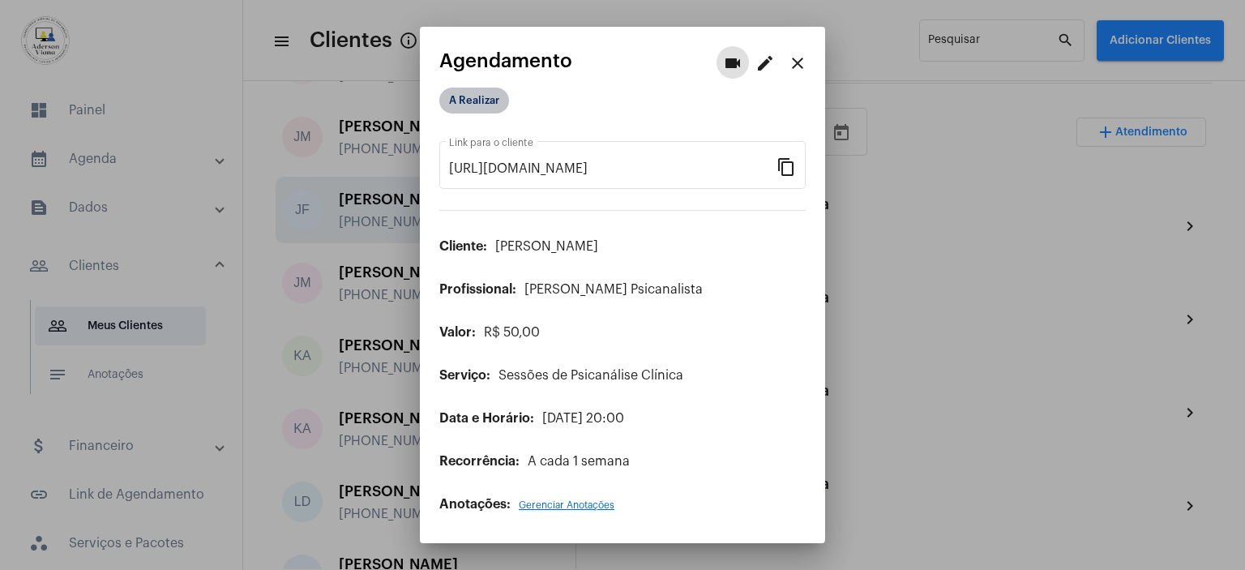
click at [465, 96] on mat-chip "A Realizar" at bounding box center [474, 101] width 70 height 26
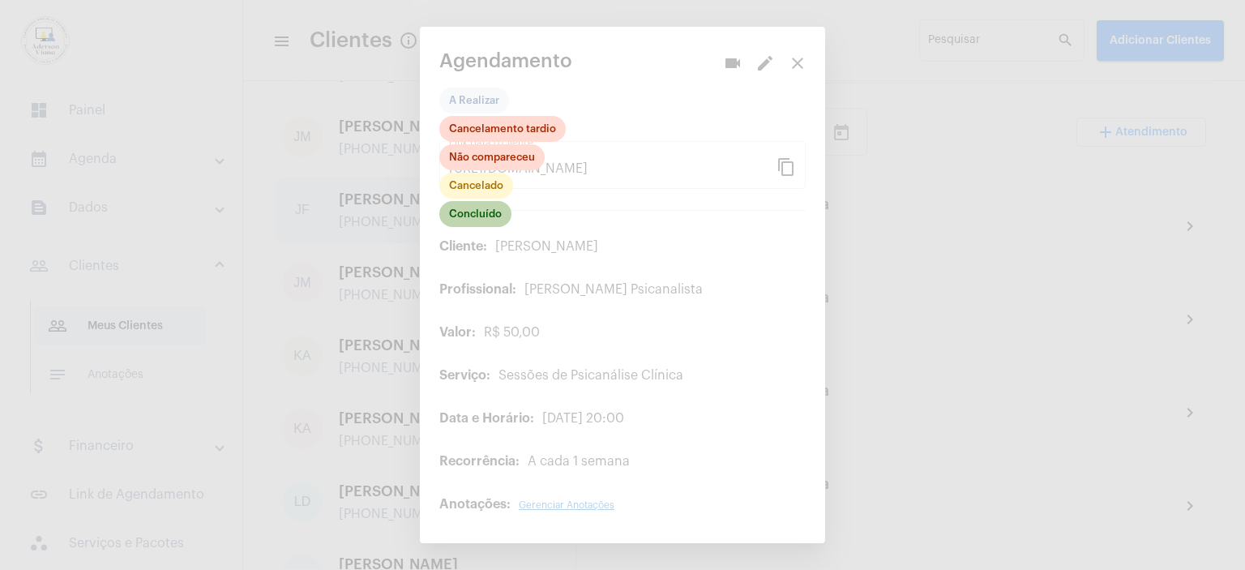
click at [483, 216] on mat-chip "Concluído" at bounding box center [475, 214] width 72 height 26
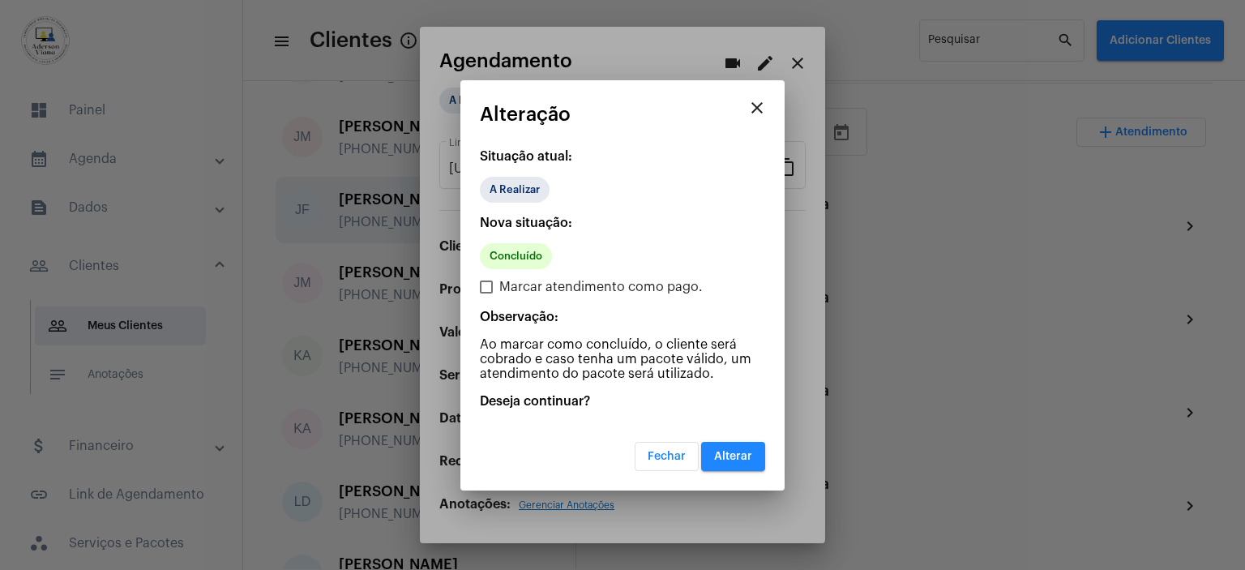
click at [740, 453] on span "Alterar" at bounding box center [733, 456] width 38 height 11
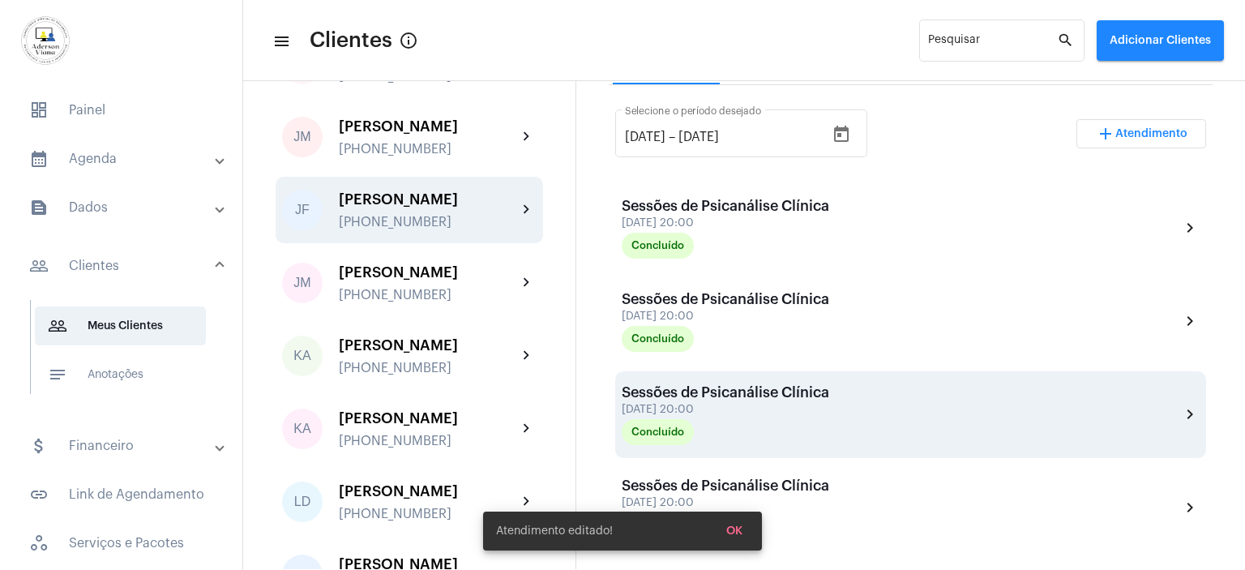
scroll to position [304, 0]
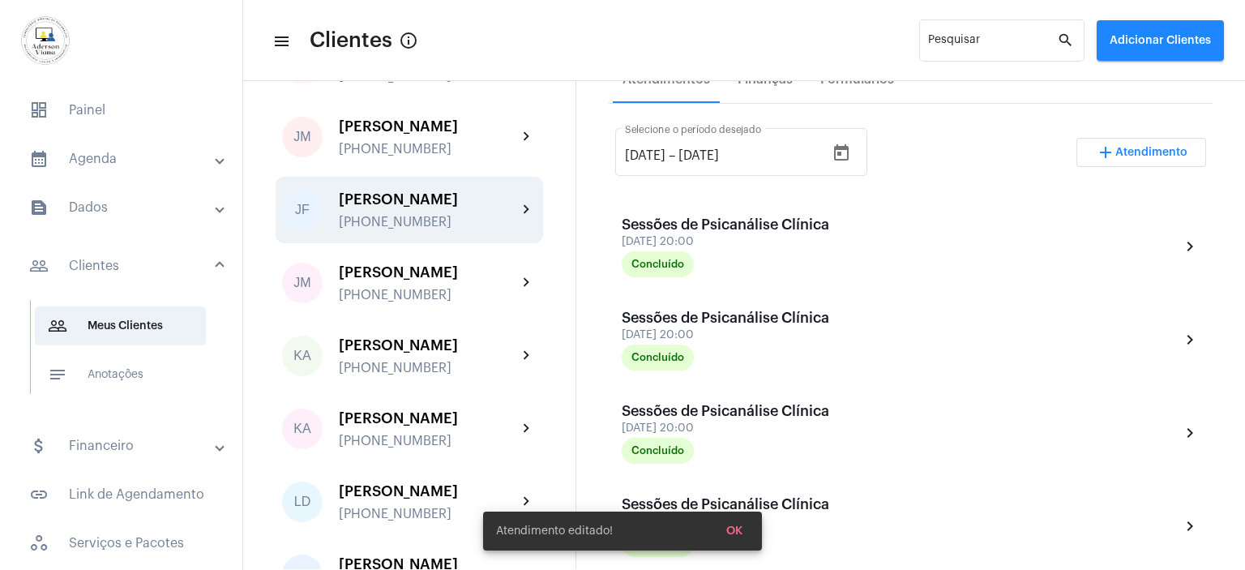
click at [1147, 154] on span "Atendimento" at bounding box center [1151, 152] width 72 height 11
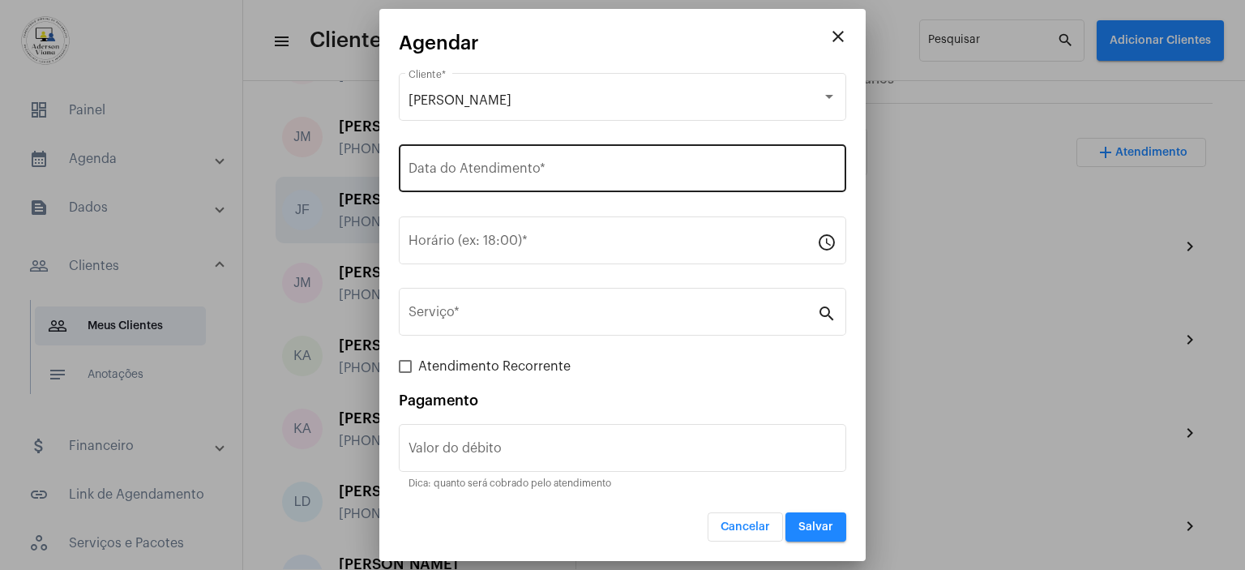
click at [443, 165] on input "Data do Atendimento *" at bounding box center [622, 171] width 428 height 15
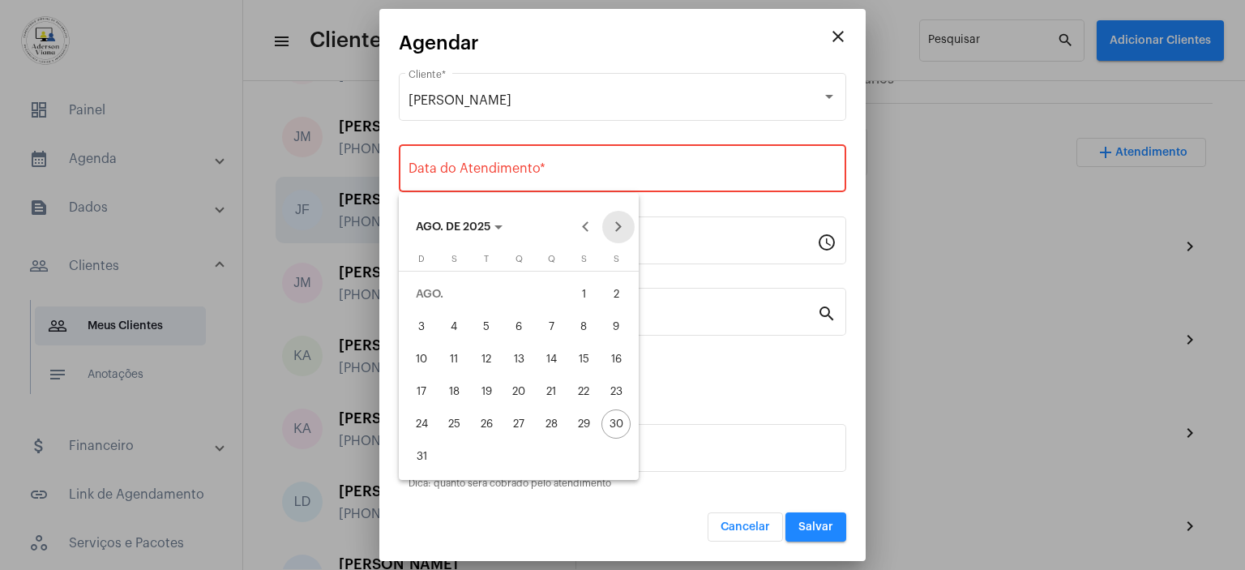
click at [613, 226] on button "Next month" at bounding box center [618, 227] width 32 height 32
click at [483, 320] on div "2" at bounding box center [486, 326] width 29 height 29
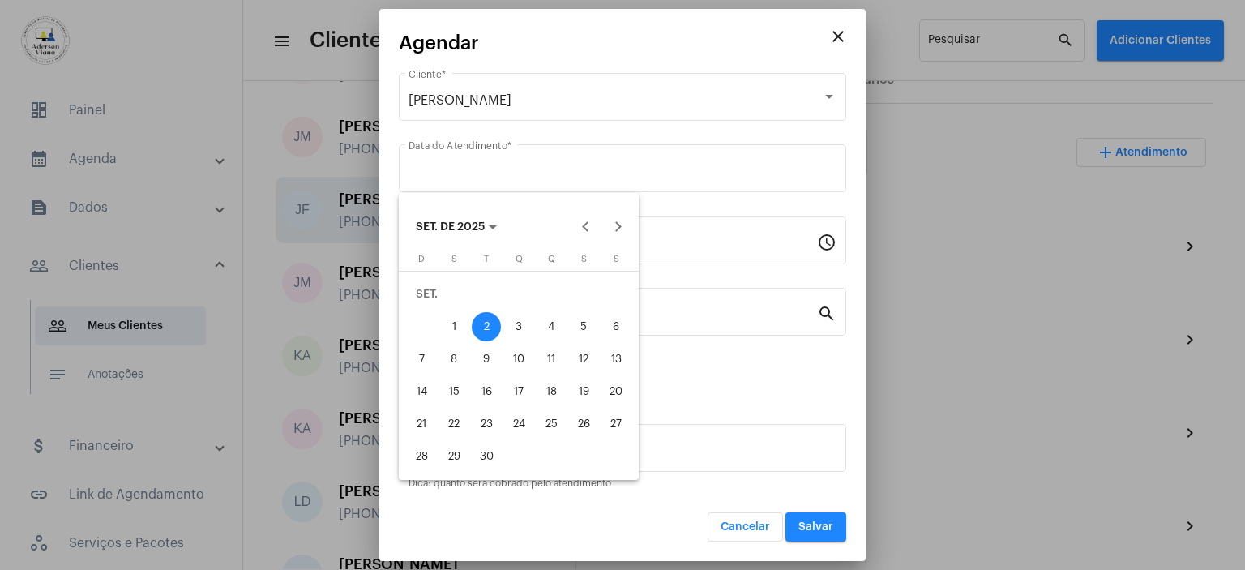
type input "[DATE]"
click at [483, 320] on div "2" at bounding box center [486, 326] width 29 height 29
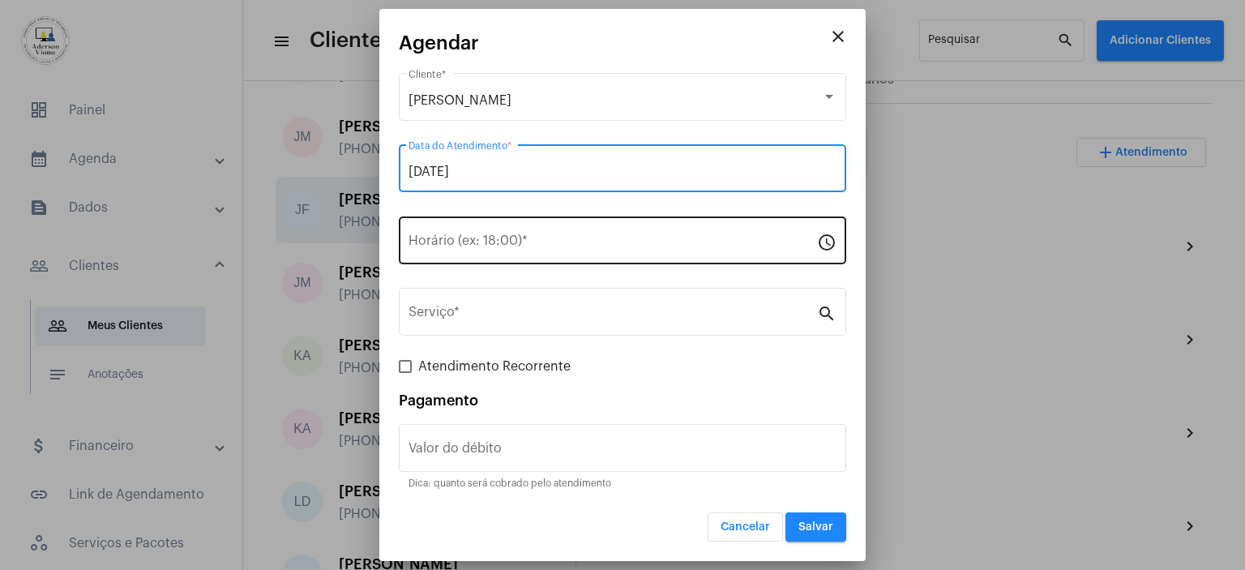
click at [434, 243] on input "Horário (ex: 18:00) *" at bounding box center [612, 244] width 408 height 15
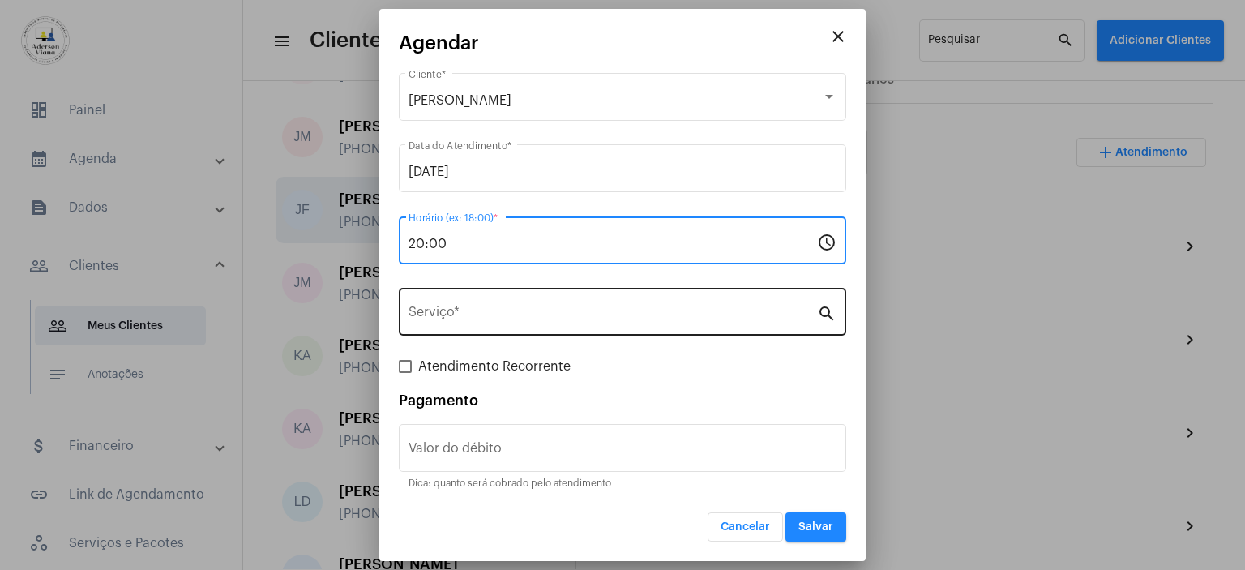
type input "20:00"
click at [826, 314] on mat-icon "search" at bounding box center [826, 312] width 19 height 19
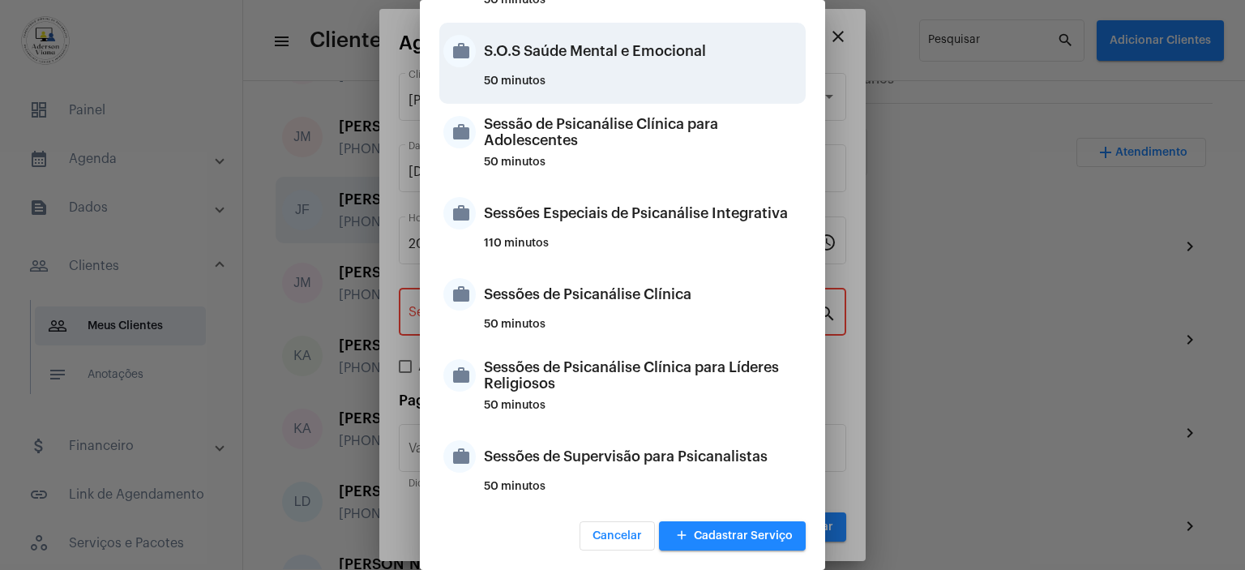
scroll to position [1524, 0]
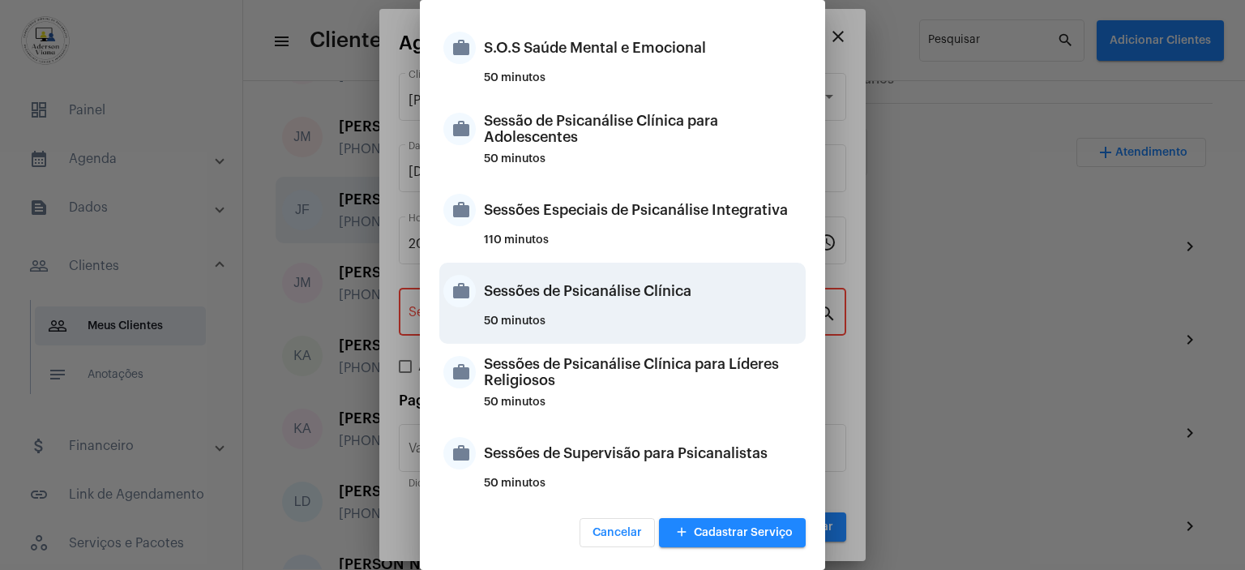
click at [593, 297] on div "Sessões de Psicanálise Clínica" at bounding box center [643, 291] width 318 height 49
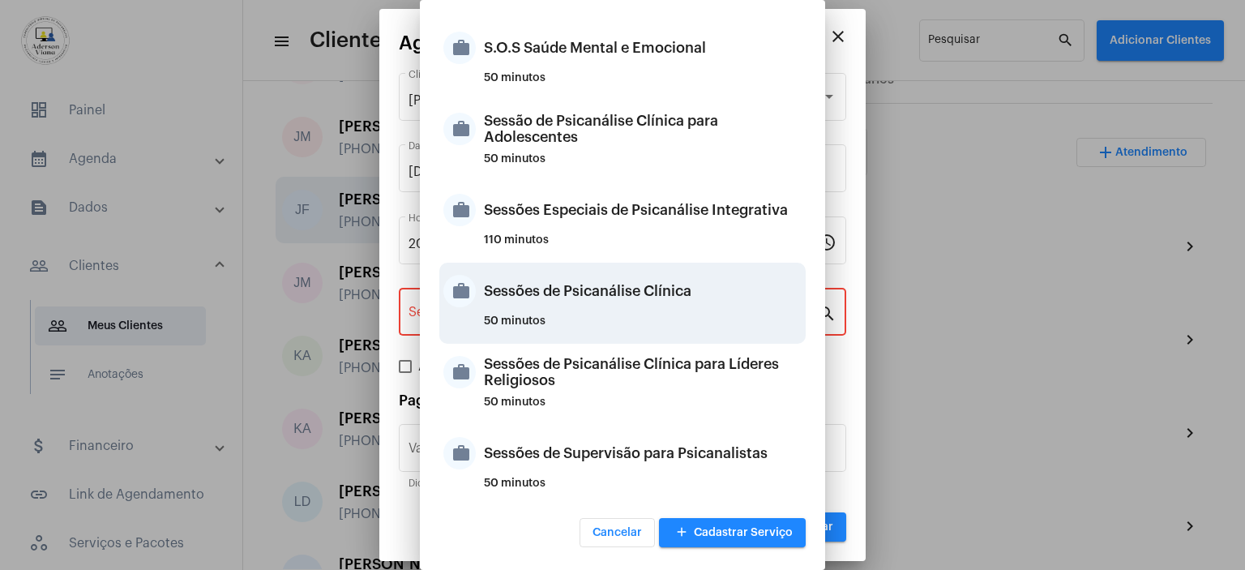
type input "Sessões de Psicanálise Clínica"
type input "R$ 60"
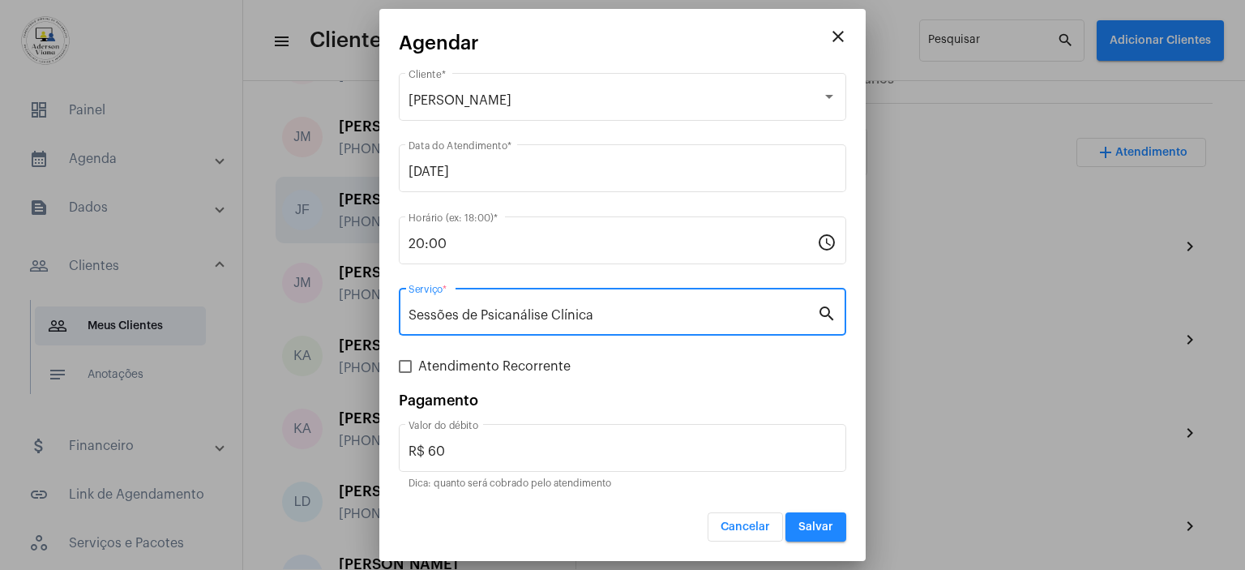
click at [400, 361] on span at bounding box center [405, 366] width 13 height 13
click at [404, 373] on input "Atendimento Recorrente" at bounding box center [404, 373] width 1 height 1
checkbox input "true"
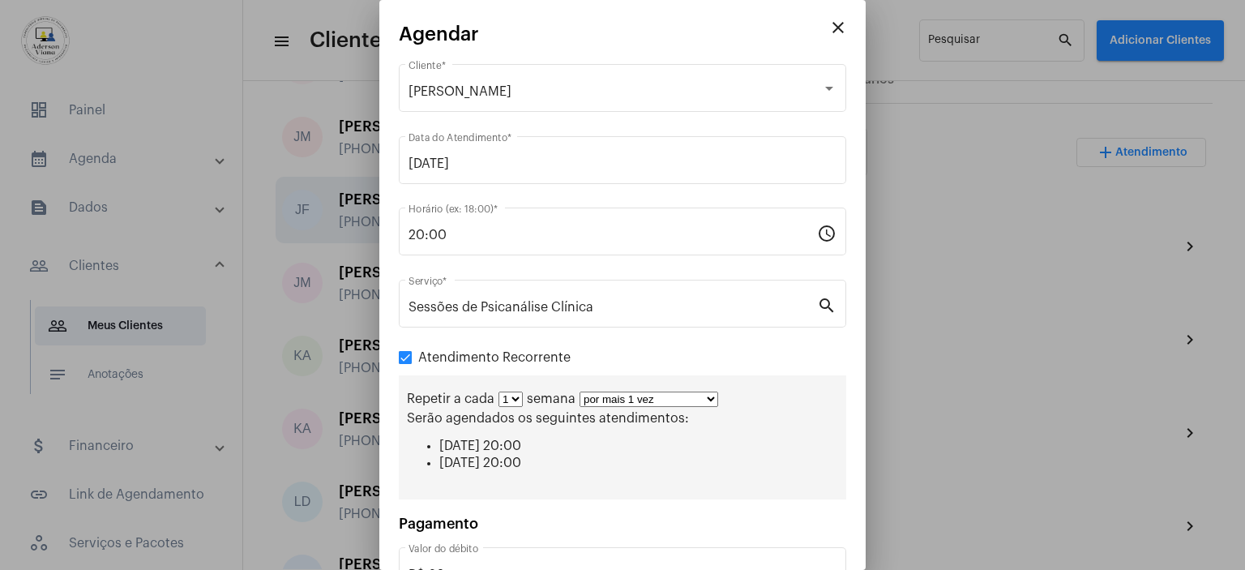
click at [706, 400] on select "por mais 1 vez por mais 2 vezes por mais 3 vezes por mais 4 vezes por mais 5 ve…" at bounding box center [648, 398] width 139 height 15
select select "3: 4"
click at [579, 391] on select "por mais 1 vez por mais 2 vezes por mais 3 vezes por mais 4 vezes por mais 5 ve…" at bounding box center [648, 398] width 139 height 15
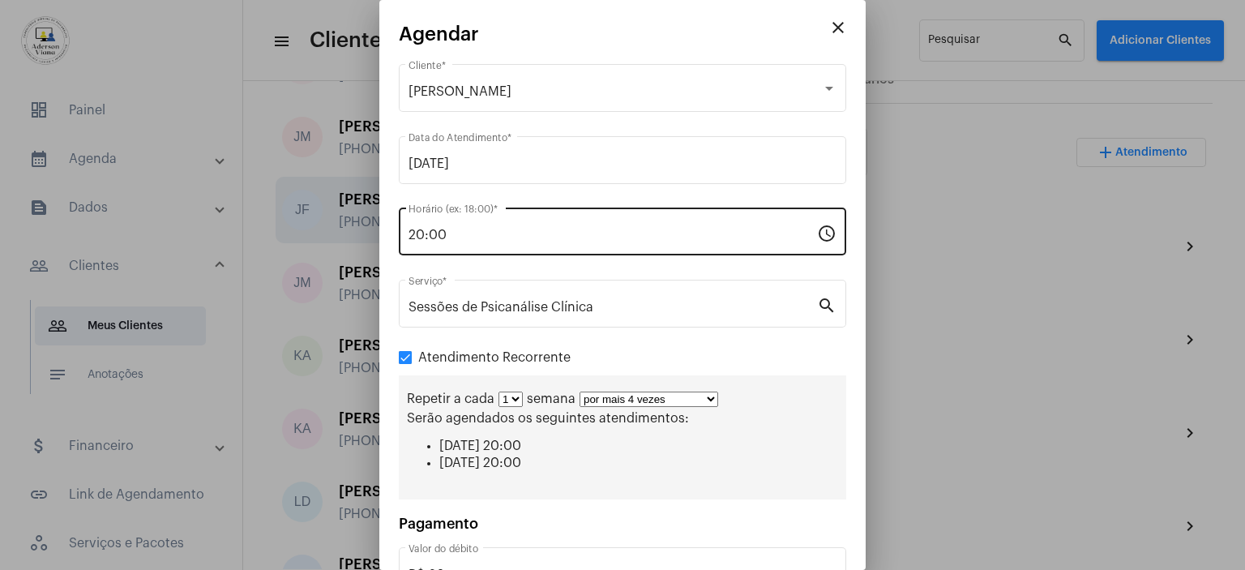
drag, startPoint x: 701, startPoint y: 391, endPoint x: 650, endPoint y: 248, distance: 152.2
click at [650, 248] on div "20:00 Horário (ex: 18:00) *" at bounding box center [612, 229] width 408 height 51
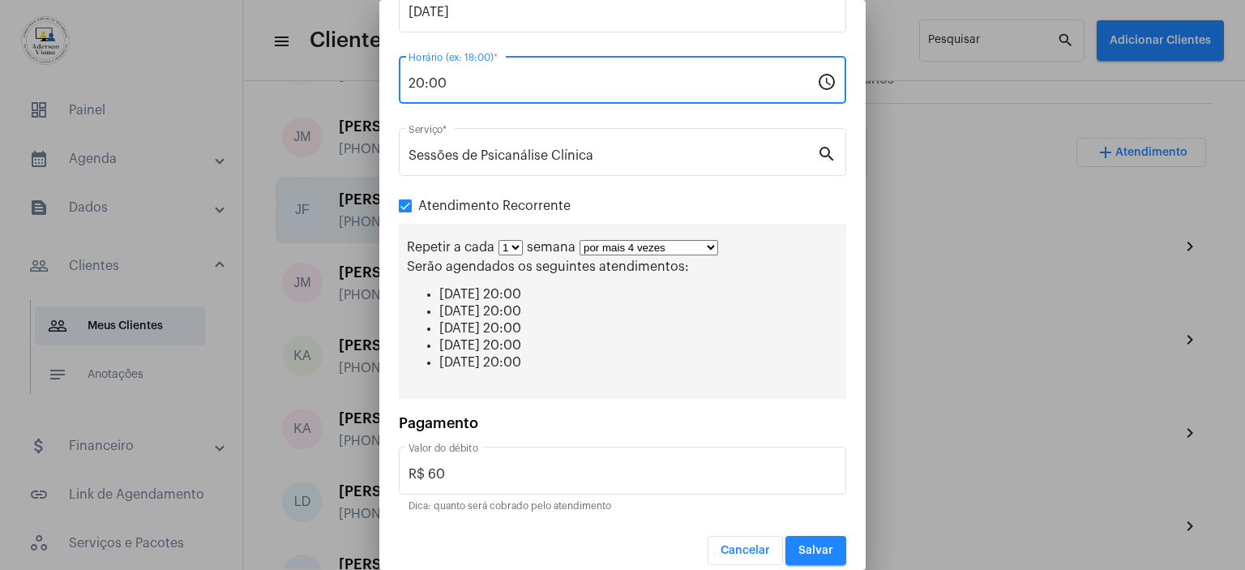
scroll to position [162, 0]
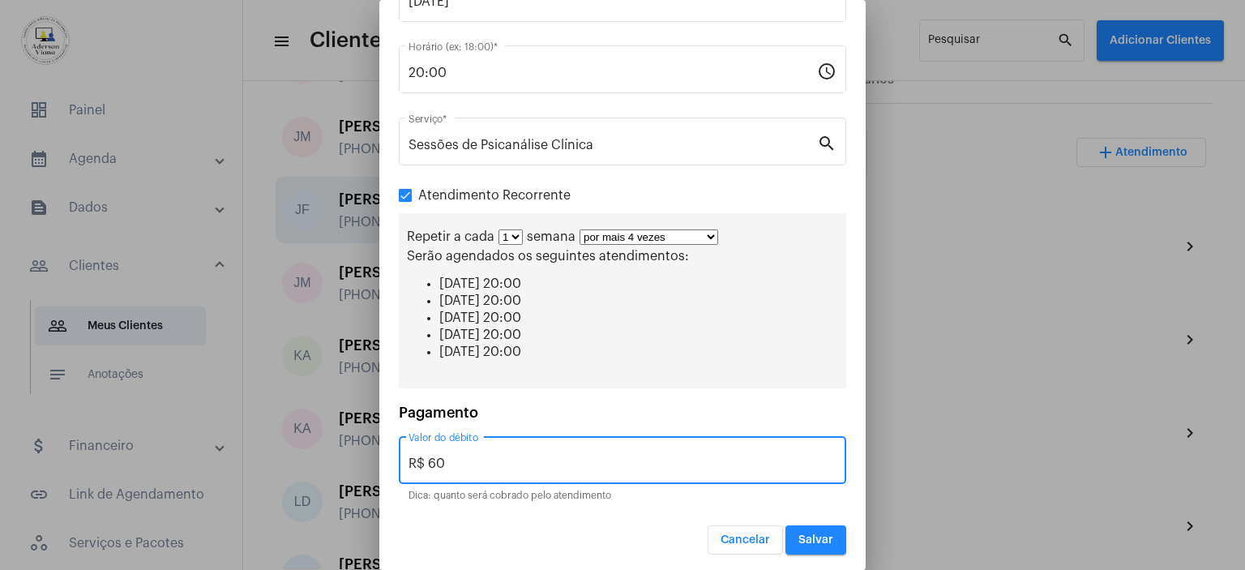
click at [454, 456] on input "R$ 60" at bounding box center [622, 463] width 428 height 15
type input "R$ 50,00"
click at [816, 536] on span "Salvar" at bounding box center [815, 539] width 35 height 11
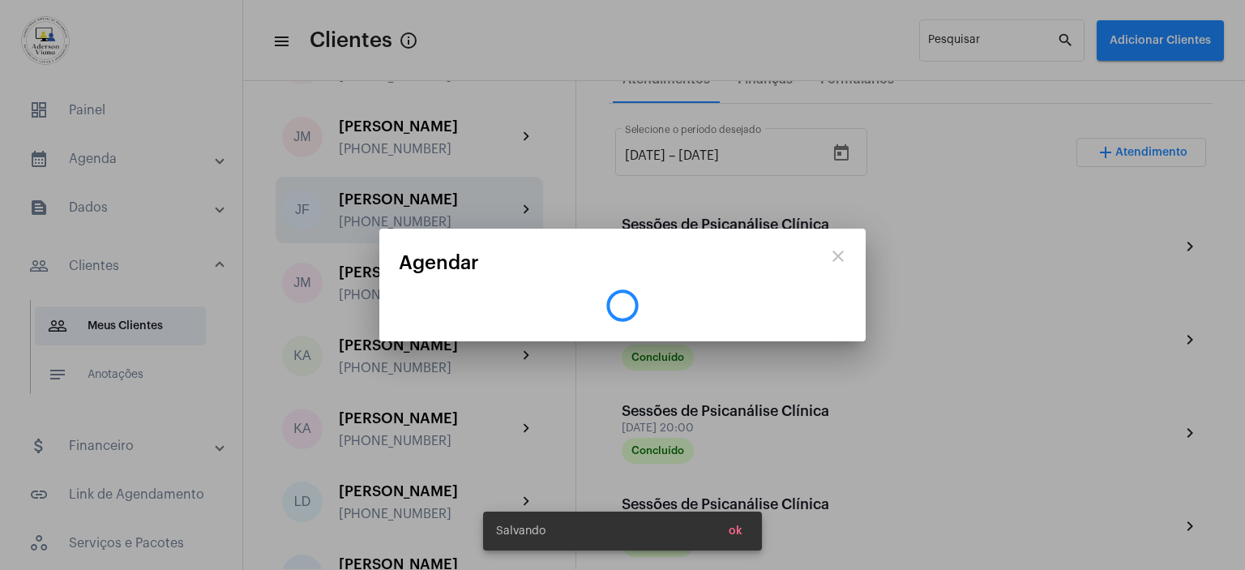
scroll to position [0, 0]
